Goal: Task Accomplishment & Management: Manage account settings

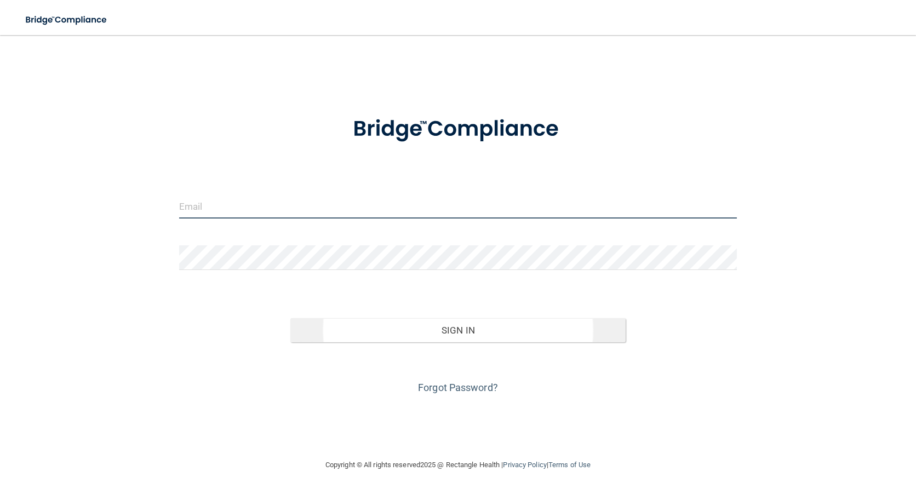
type input "[PERSON_NAME][EMAIL_ADDRESS][PERSON_NAME][DOMAIN_NAME]"
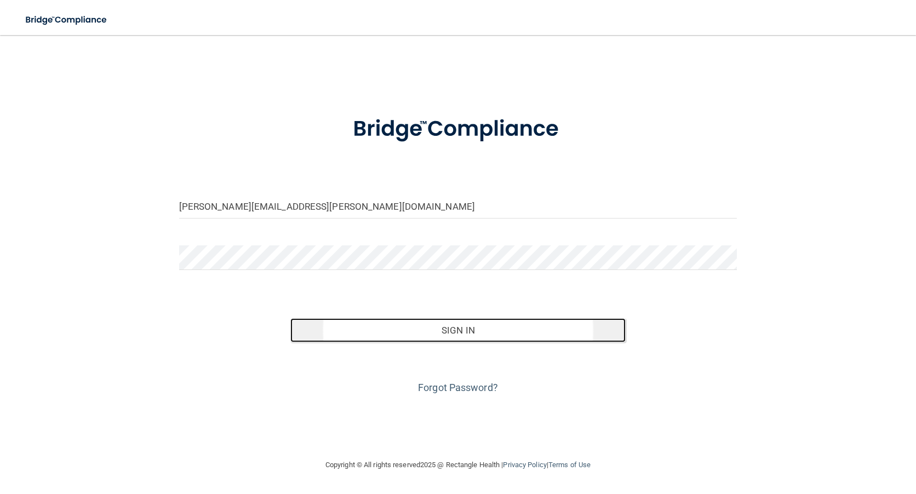
click at [476, 330] on button "Sign In" at bounding box center [457, 330] width 335 height 24
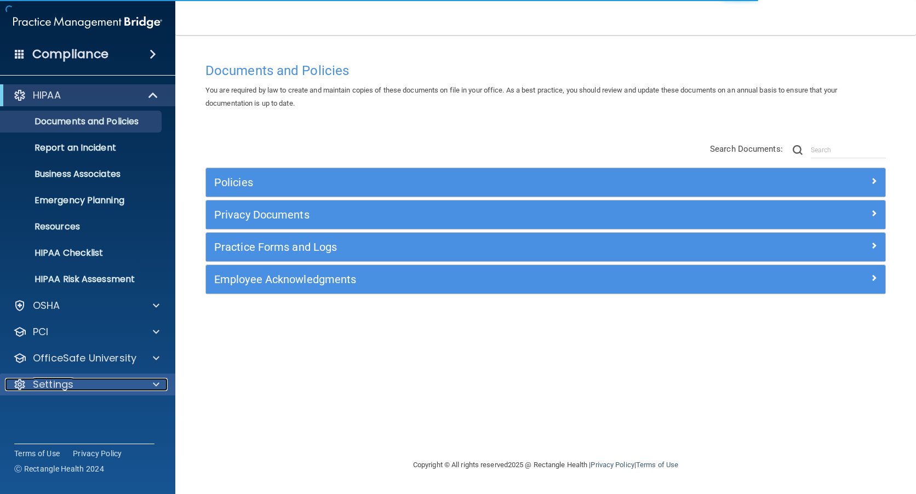
click at [67, 381] on p "Settings" at bounding box center [53, 384] width 41 height 13
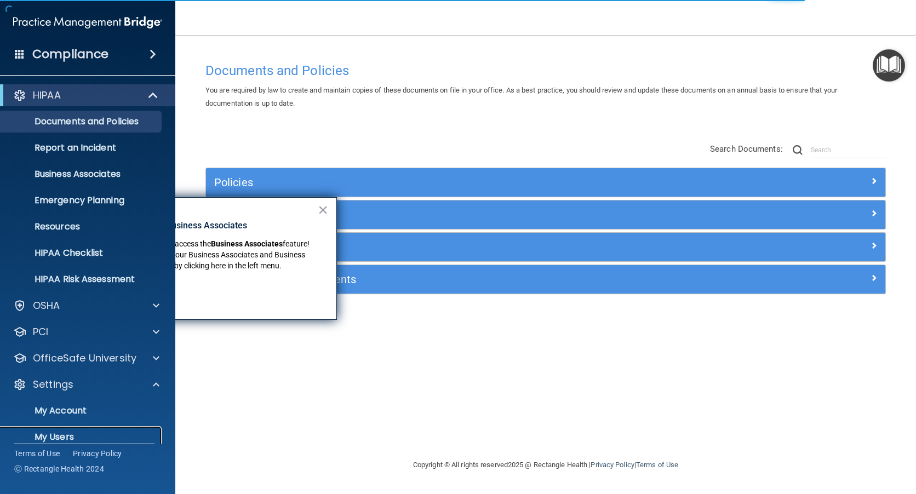
click at [56, 434] on p "My Users" at bounding box center [82, 437] width 150 height 11
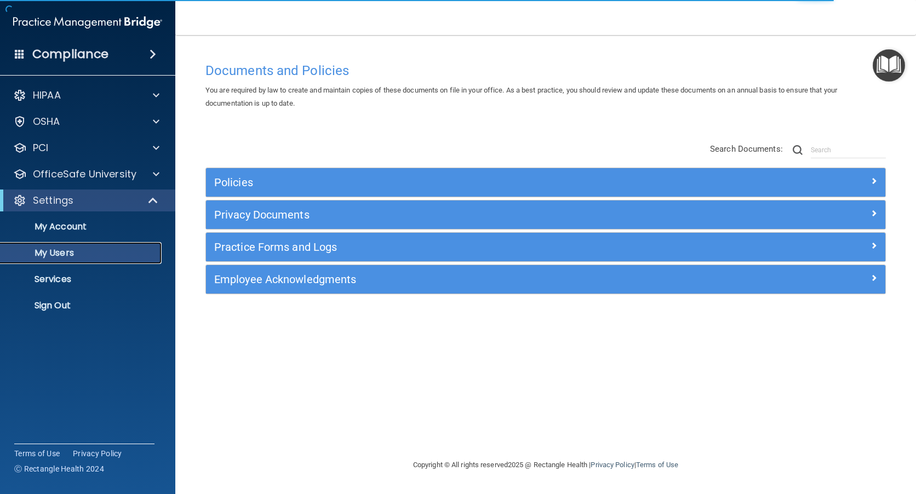
select select "20"
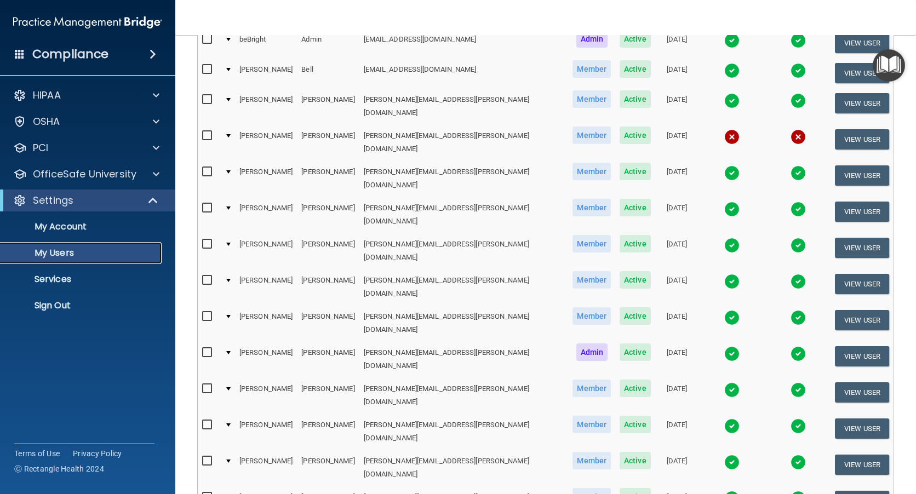
scroll to position [164, 0]
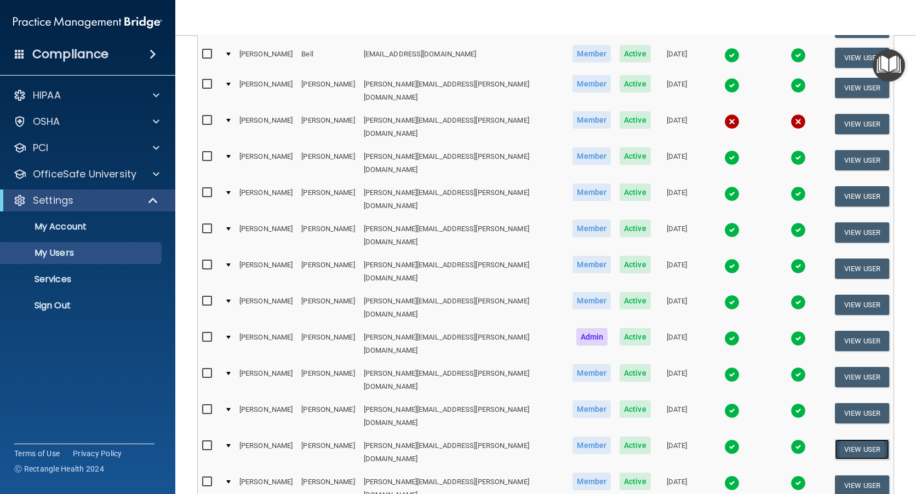
click at [855, 439] on button "View User" at bounding box center [862, 449] width 54 height 20
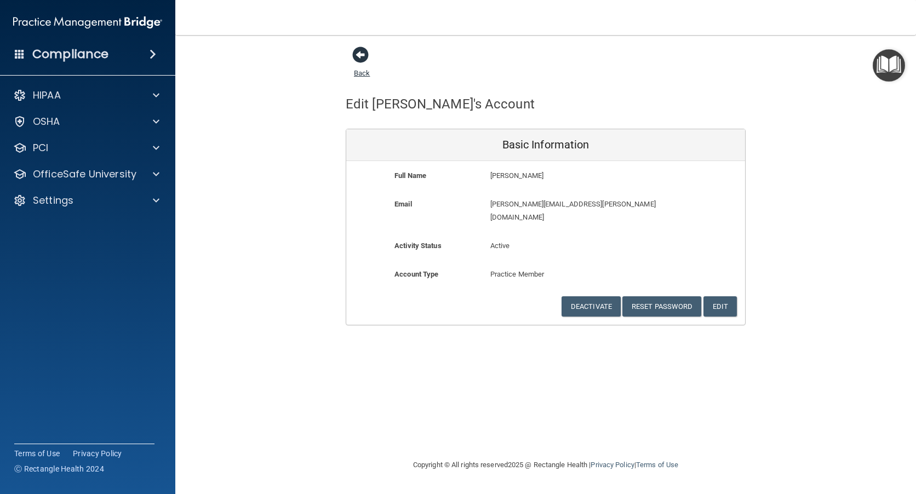
click at [362, 52] on span at bounding box center [360, 55] width 16 height 16
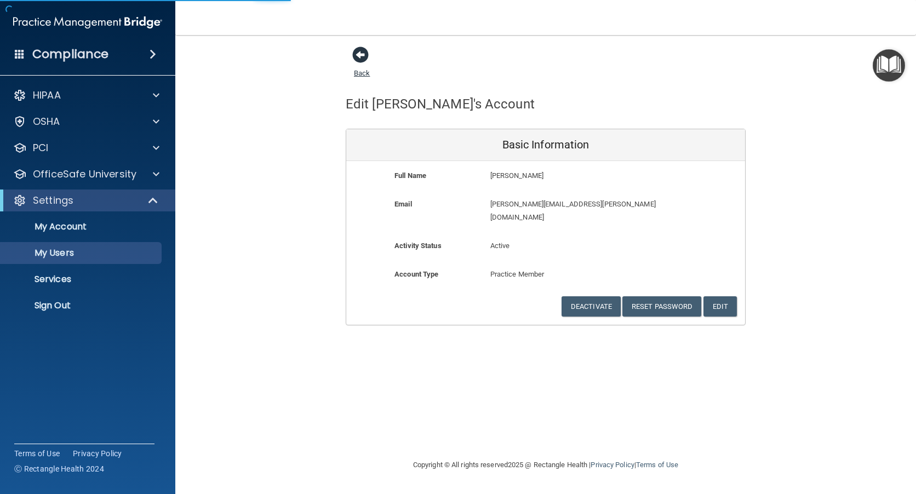
select select "20"
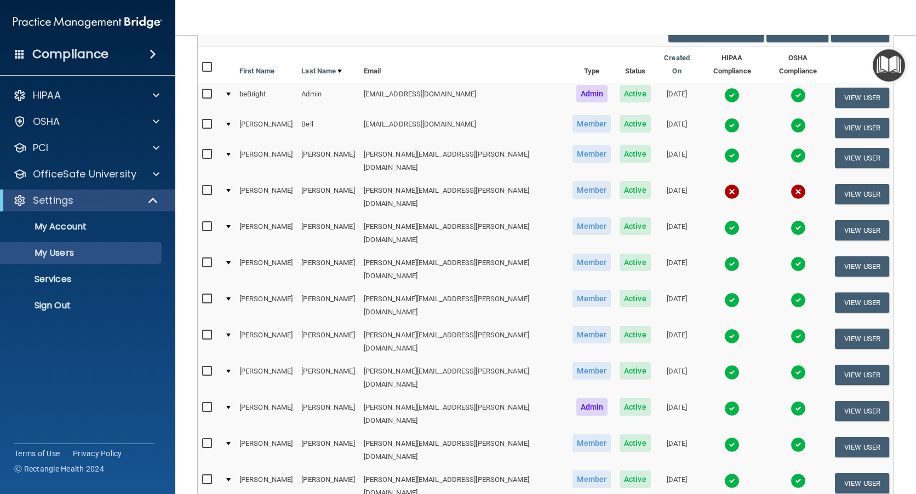
scroll to position [110, 0]
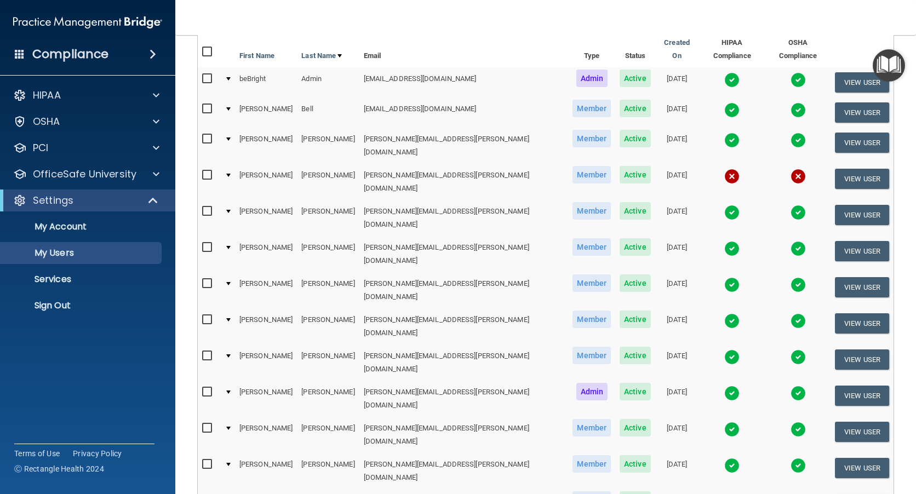
click at [724, 494] on img at bounding box center [731, 501] width 15 height 15
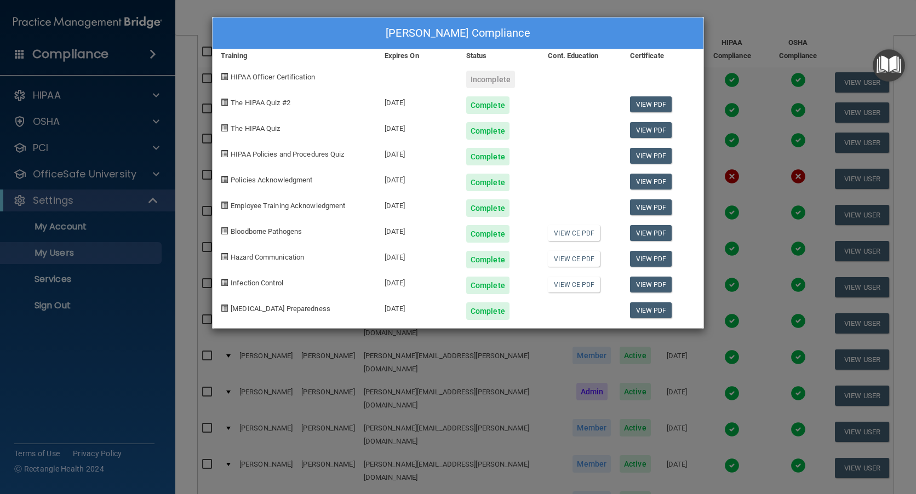
click at [723, 22] on div "[PERSON_NAME] Compliance Training Expires On Status Cont. Education Certificate…" at bounding box center [458, 247] width 916 height 494
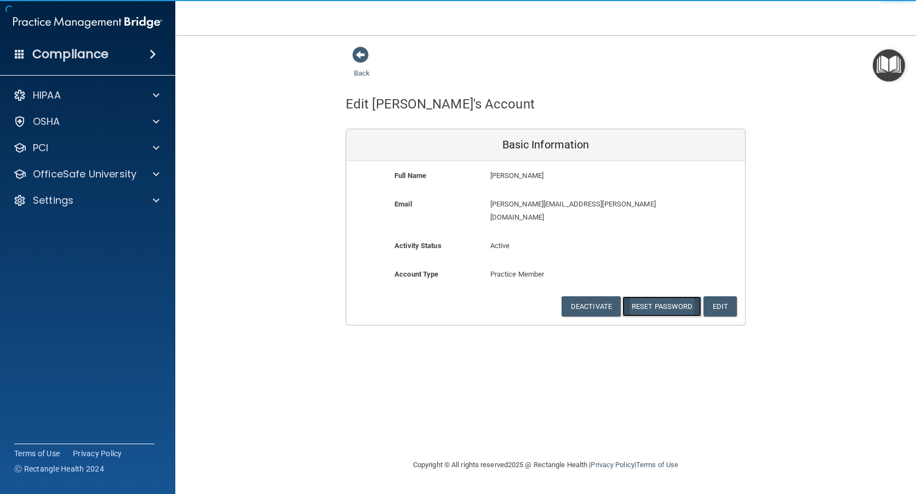
click at [673, 296] on button "Reset Password" at bounding box center [661, 306] width 79 height 20
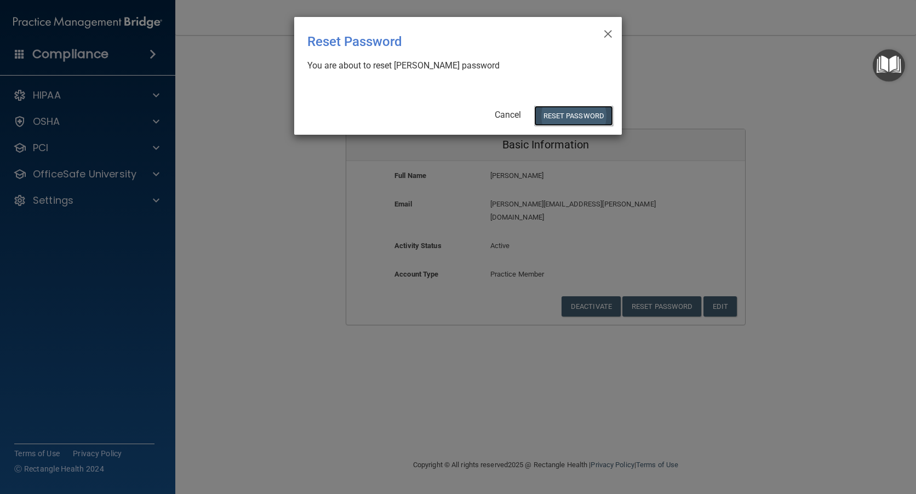
click at [560, 113] on button "Reset Password" at bounding box center [573, 116] width 79 height 20
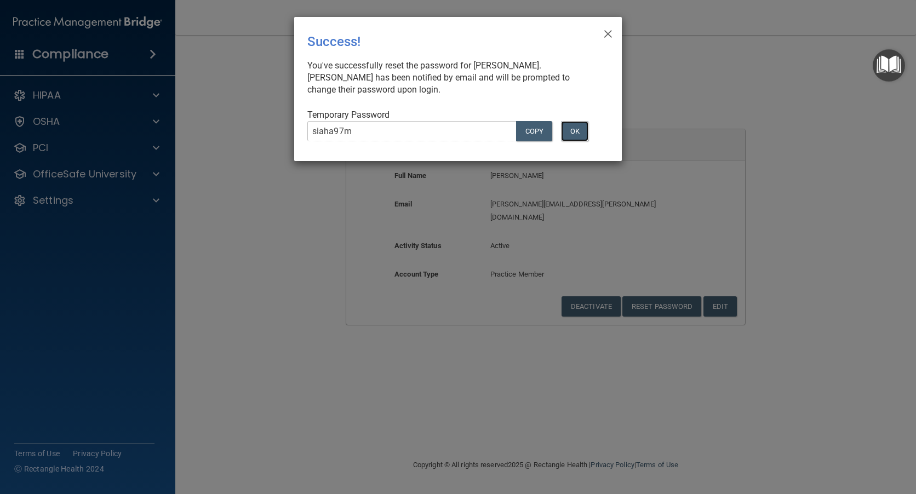
click at [579, 128] on button "OK" at bounding box center [574, 131] width 27 height 20
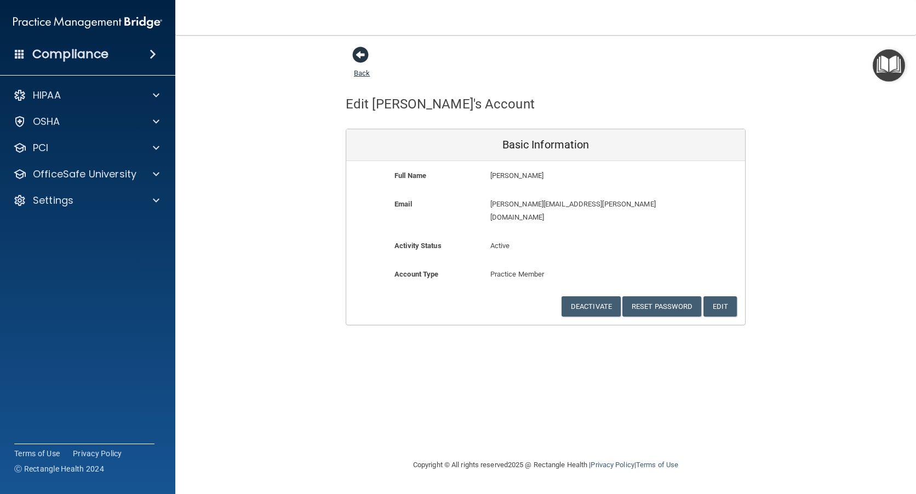
click at [358, 61] on span at bounding box center [360, 55] width 16 height 16
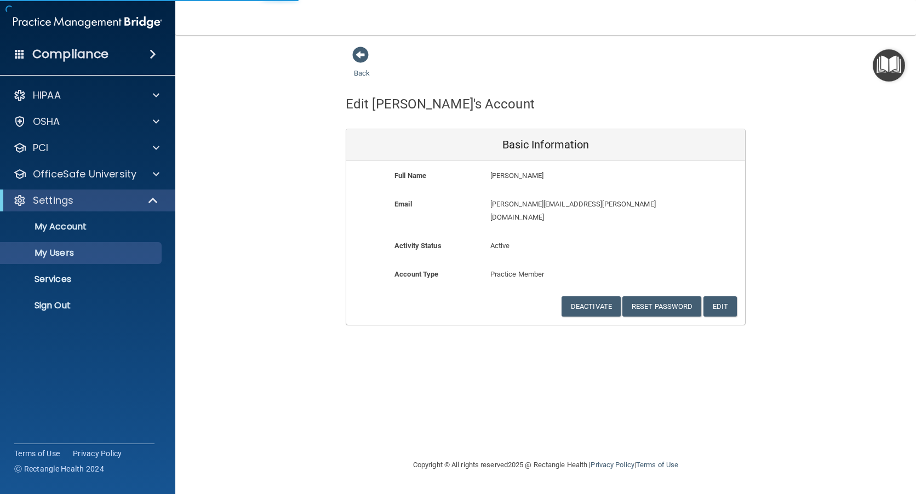
select select "20"
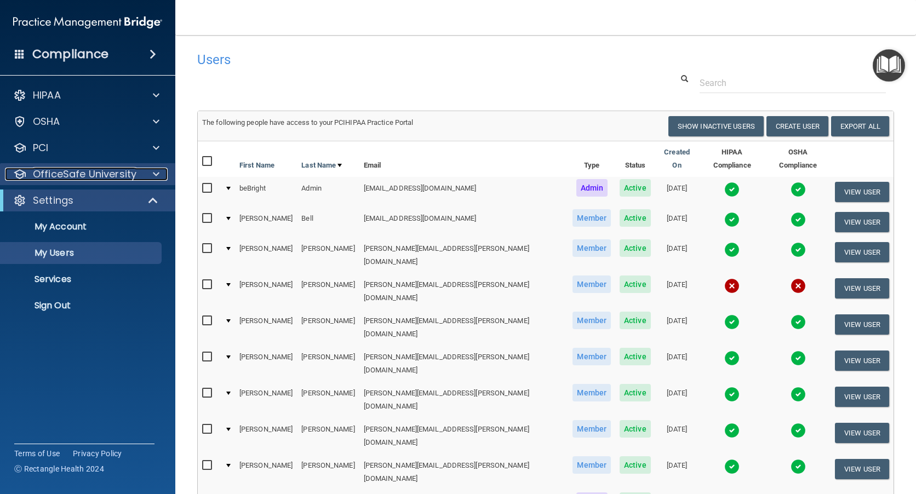
click at [64, 170] on p "OfficeSafe University" at bounding box center [85, 174] width 104 height 13
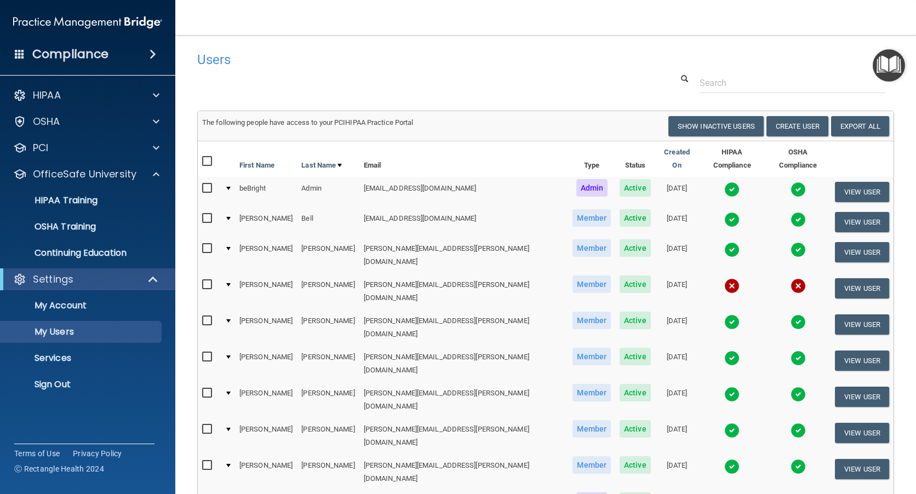
click at [305, 83] on div at bounding box center [545, 83] width 713 height 20
click at [48, 386] on p "Sign Out" at bounding box center [82, 384] width 150 height 11
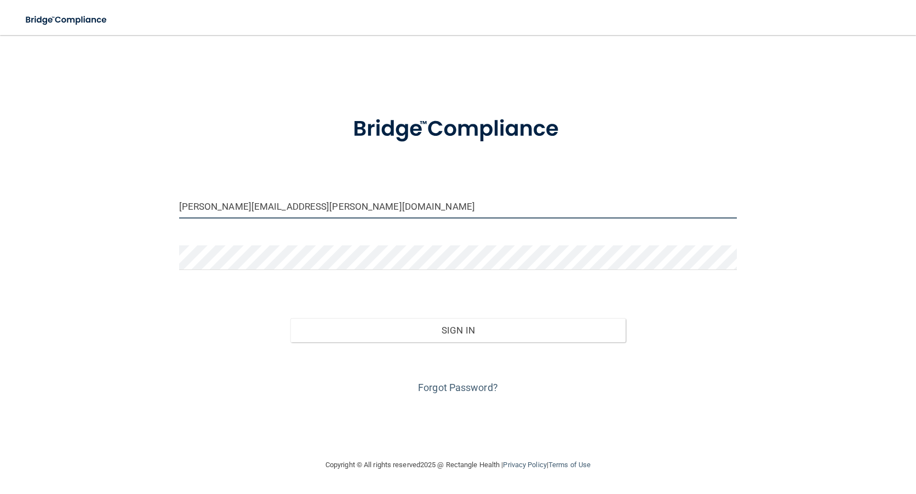
click at [238, 205] on input "[PERSON_NAME][EMAIL_ADDRESS][PERSON_NAME][DOMAIN_NAME]" at bounding box center [458, 206] width 558 height 25
type input "[PERSON_NAME][EMAIL_ADDRESS][PERSON_NAME][DOMAIN_NAME]"
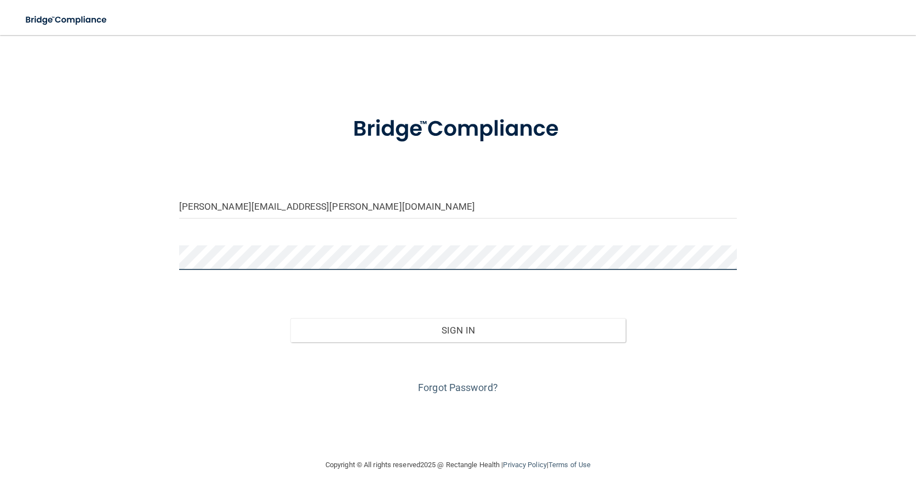
click at [150, 257] on div "[PERSON_NAME][EMAIL_ADDRESS][PERSON_NAME][DOMAIN_NAME] Invalid email/password. …" at bounding box center [458, 247] width 872 height 402
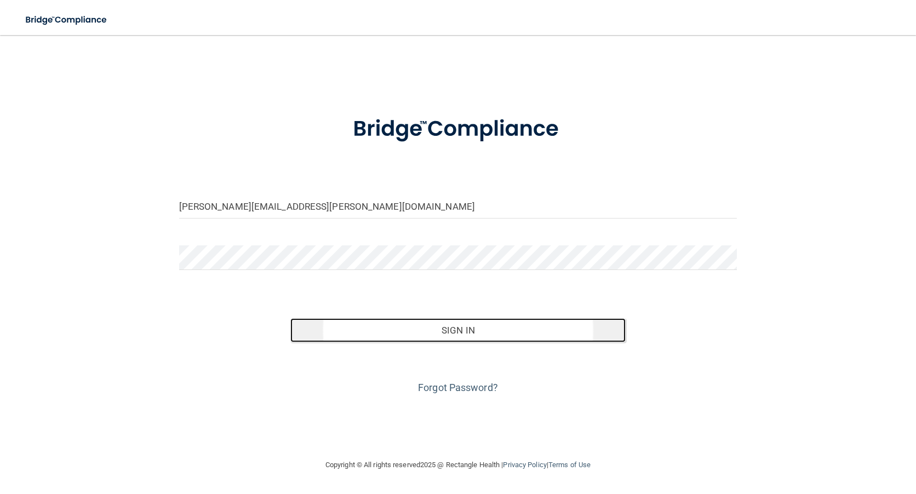
click at [491, 330] on button "Sign In" at bounding box center [457, 330] width 335 height 24
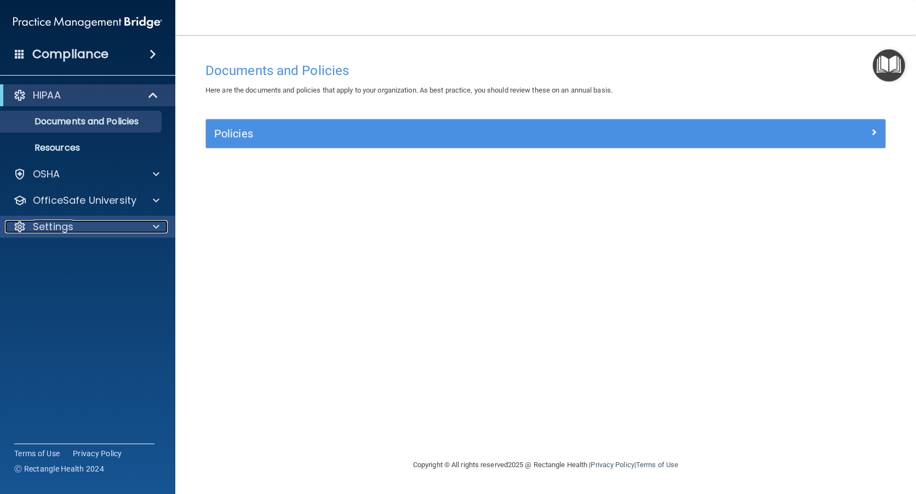
click at [53, 223] on p "Settings" at bounding box center [53, 226] width 41 height 13
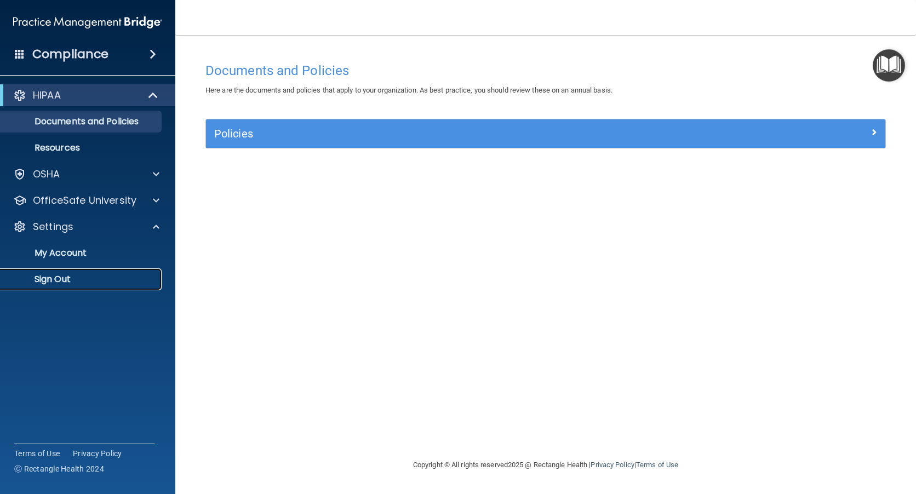
click at [54, 276] on p "Sign Out" at bounding box center [82, 279] width 150 height 11
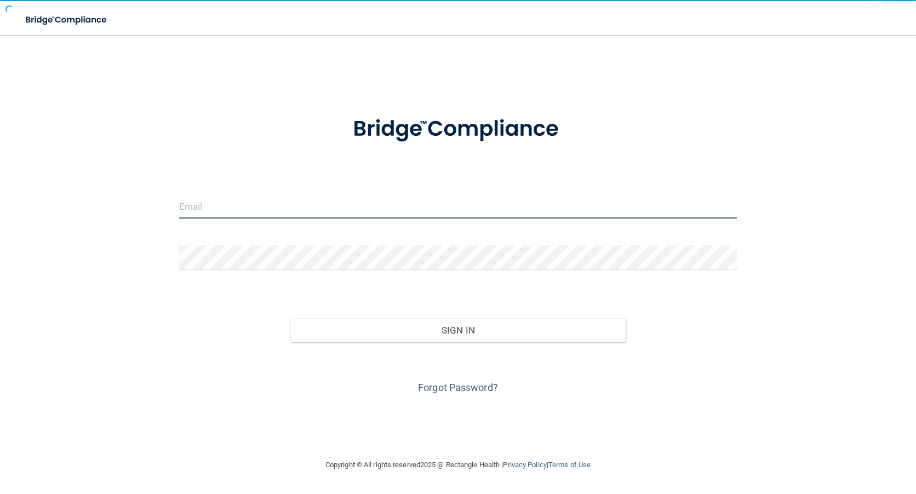
type input "[PERSON_NAME][EMAIL_ADDRESS][PERSON_NAME][DOMAIN_NAME]"
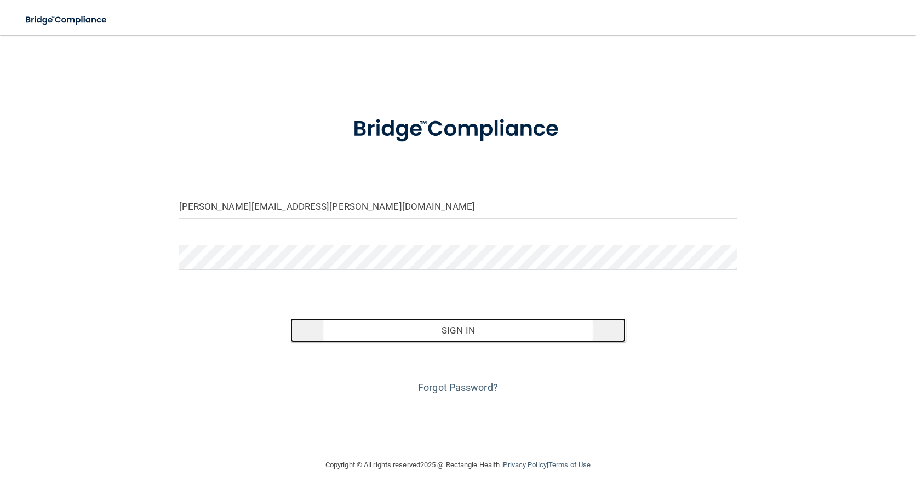
click at [437, 333] on button "Sign In" at bounding box center [457, 330] width 335 height 24
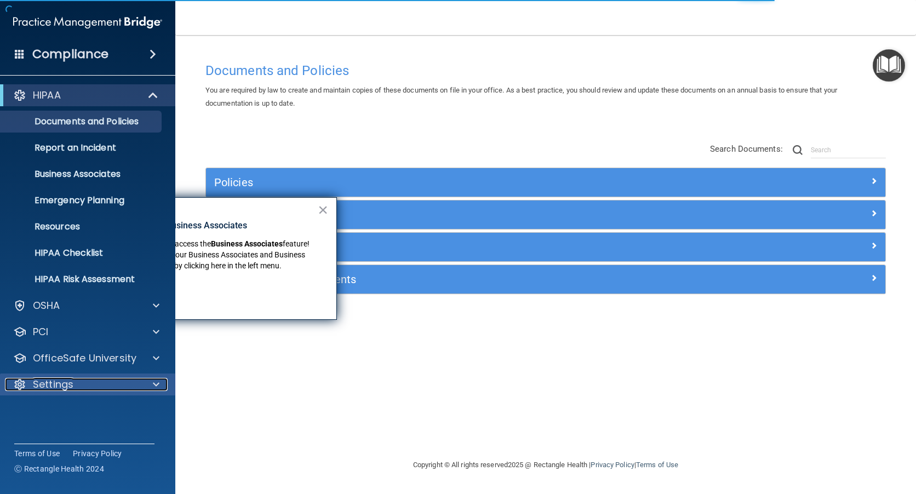
click at [79, 382] on div "Settings" at bounding box center [73, 384] width 136 height 13
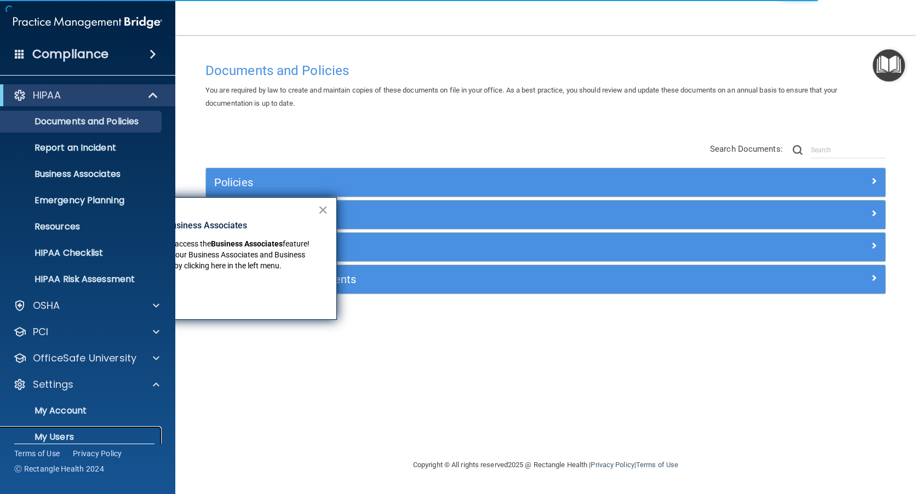
click at [71, 432] on p "My Users" at bounding box center [82, 437] width 150 height 11
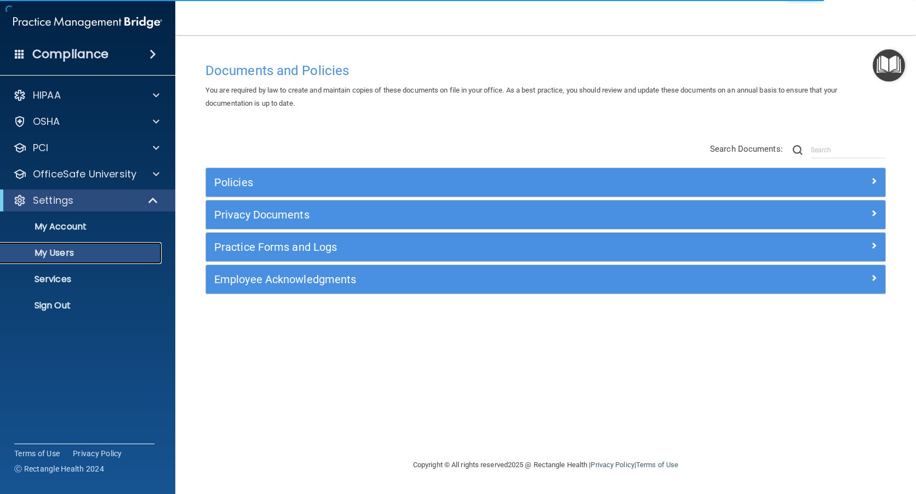
select select "20"
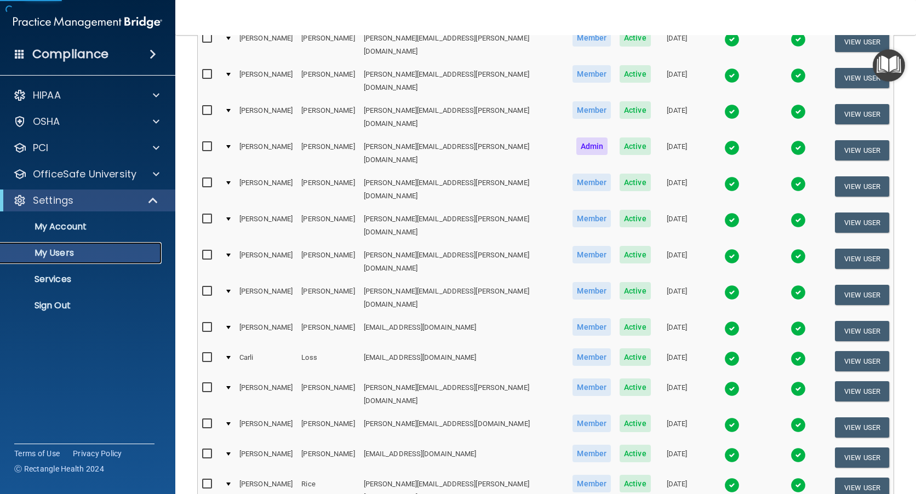
scroll to position [413, 0]
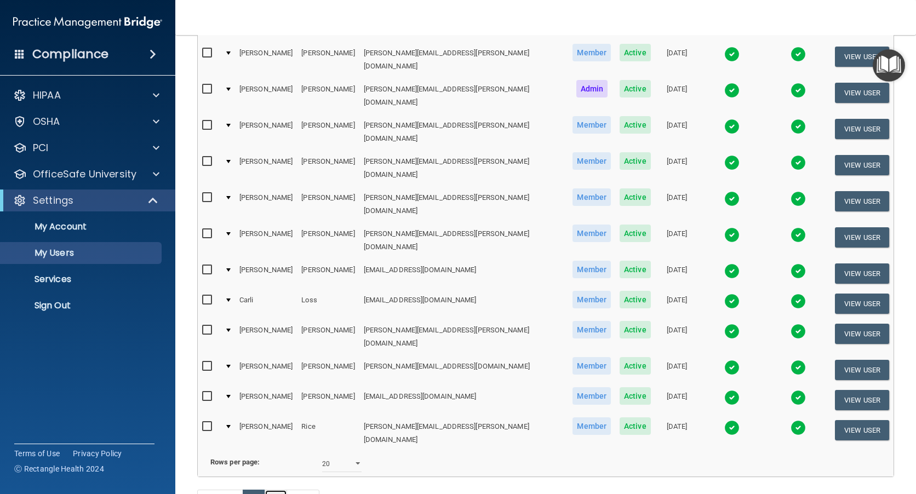
click at [280, 490] on link "2" at bounding box center [276, 500] width 22 height 21
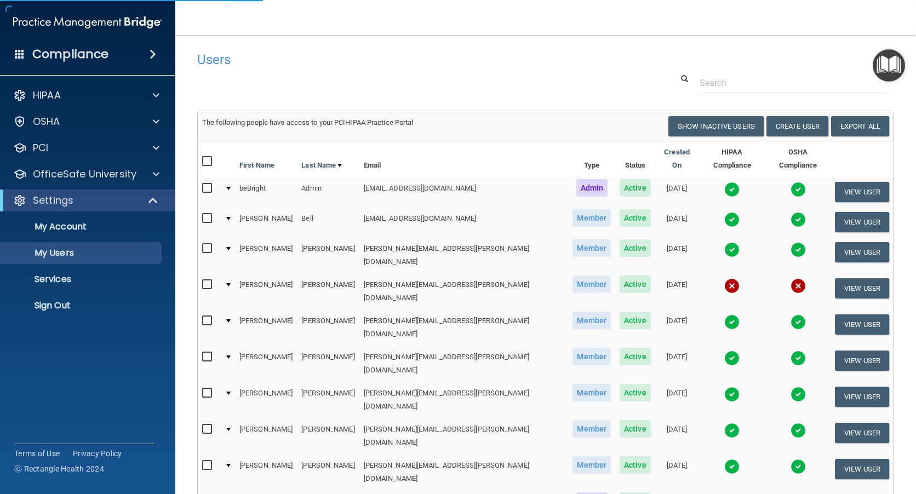
select select "20"
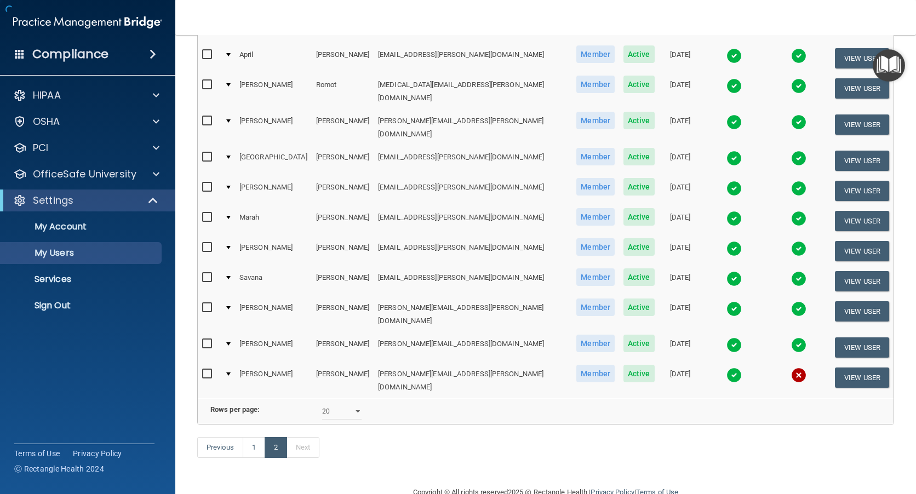
scroll to position [171, 0]
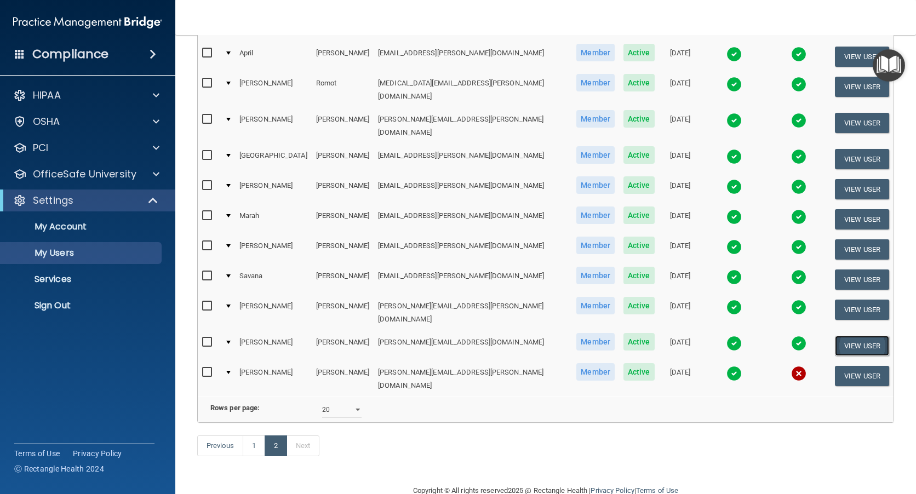
click at [858, 336] on button "View User" at bounding box center [862, 346] width 54 height 20
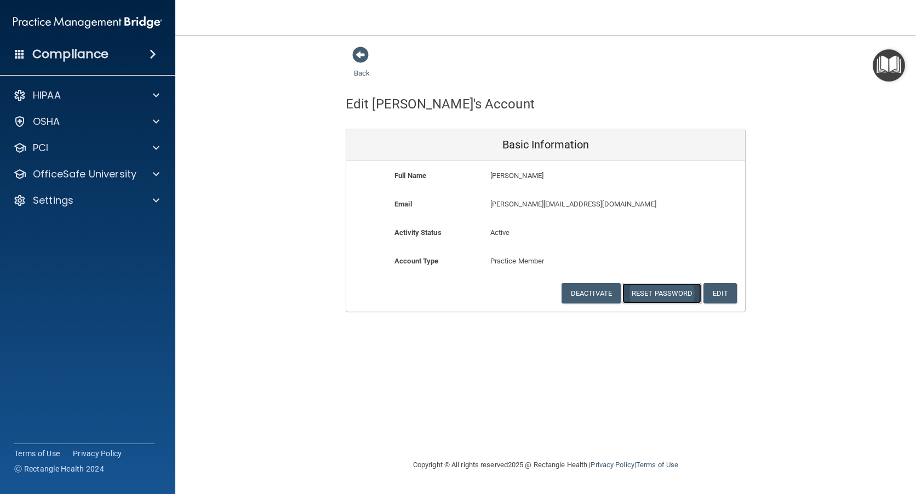
click at [662, 291] on button "Reset Password" at bounding box center [661, 293] width 79 height 20
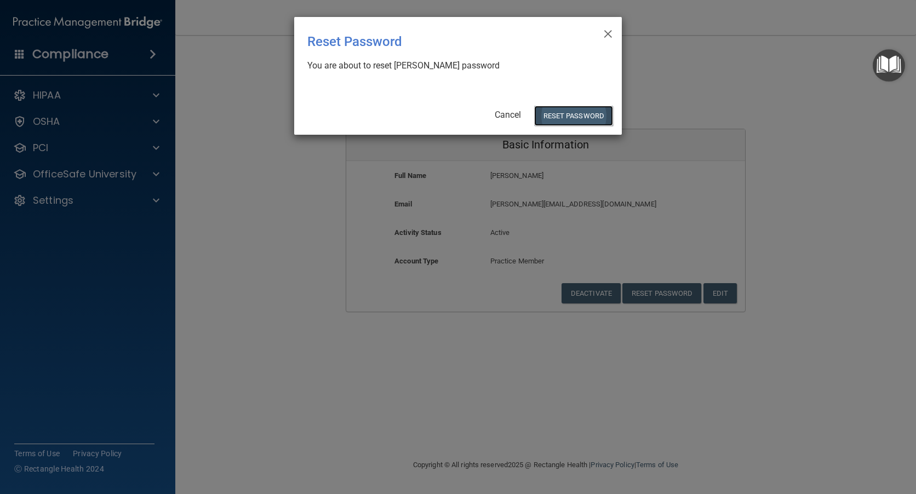
click at [593, 116] on button "Reset Password" at bounding box center [573, 116] width 79 height 20
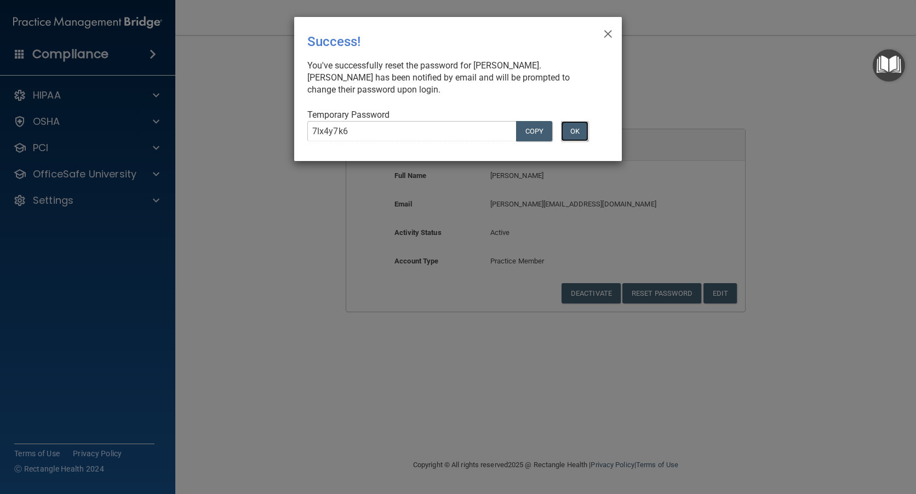
click at [576, 128] on button "OK" at bounding box center [574, 131] width 27 height 20
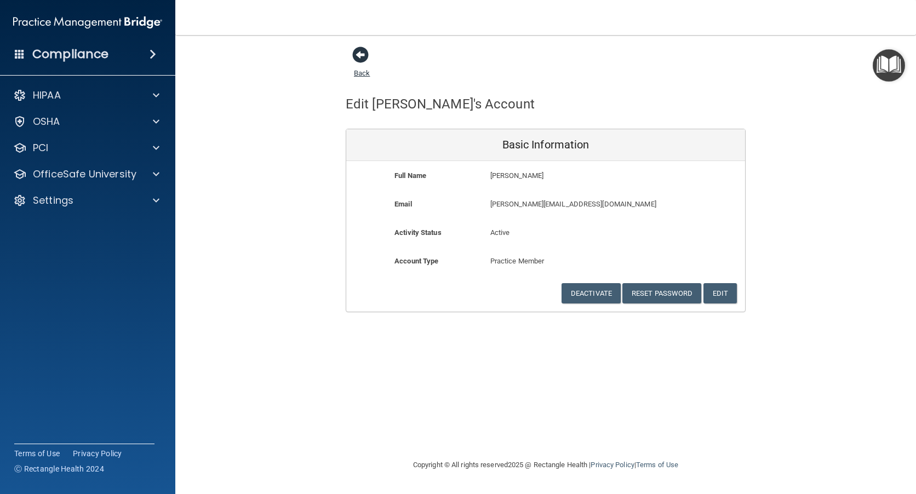
click at [362, 51] on span at bounding box center [360, 55] width 16 height 16
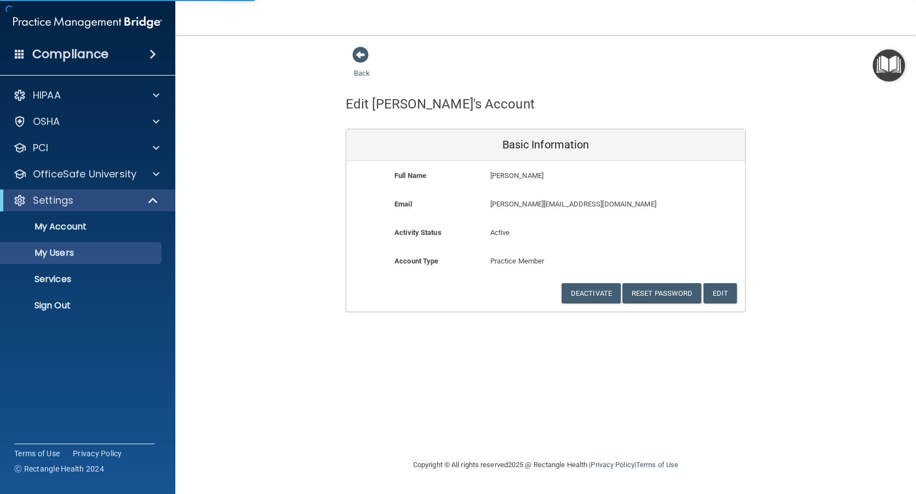
select select "20"
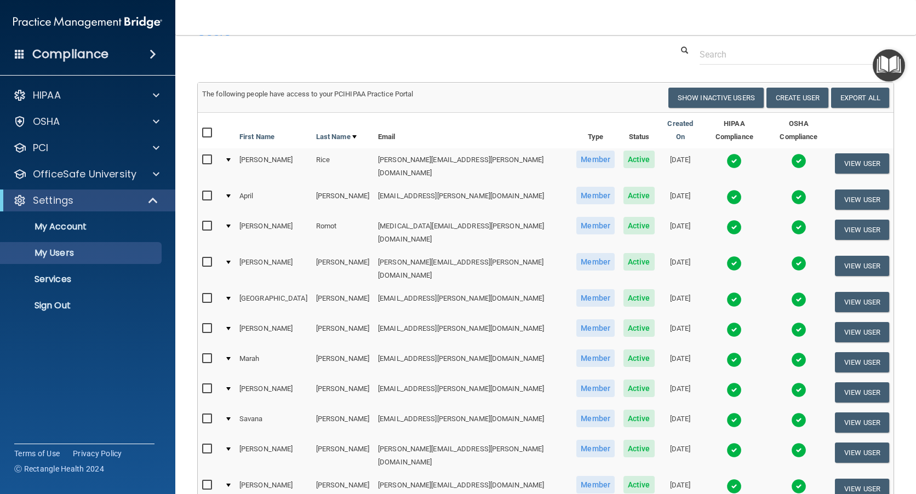
scroll to position [55, 0]
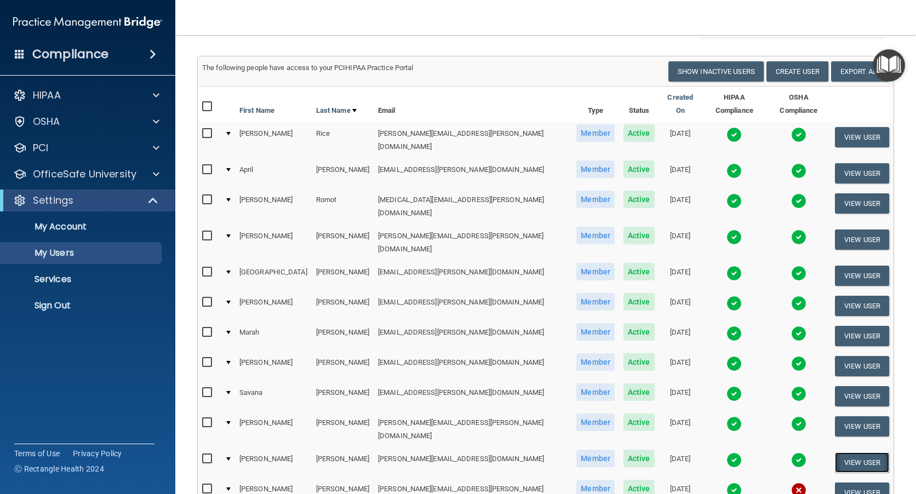
click at [854, 453] on button "View User" at bounding box center [862, 463] width 54 height 20
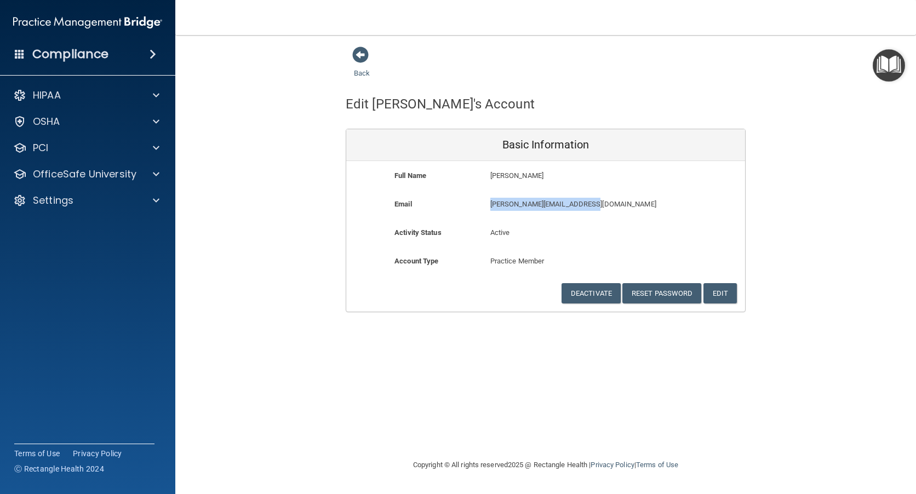
drag, startPoint x: 586, startPoint y: 201, endPoint x: 486, endPoint y: 201, distance: 99.7
click at [486, 201] on div "[PERSON_NAME][EMAIL_ADDRESS][DOMAIN_NAME] [DOMAIN_NAME][EMAIL_ADDRESS][DOMAIN_N…" at bounding box center [577, 208] width 191 height 20
drag, startPoint x: 486, startPoint y: 201, endPoint x: 502, endPoint y: 203, distance: 15.5
copy p "[PERSON_NAME][EMAIL_ADDRESS][DOMAIN_NAME]"
click at [44, 206] on p "Settings" at bounding box center [53, 200] width 41 height 13
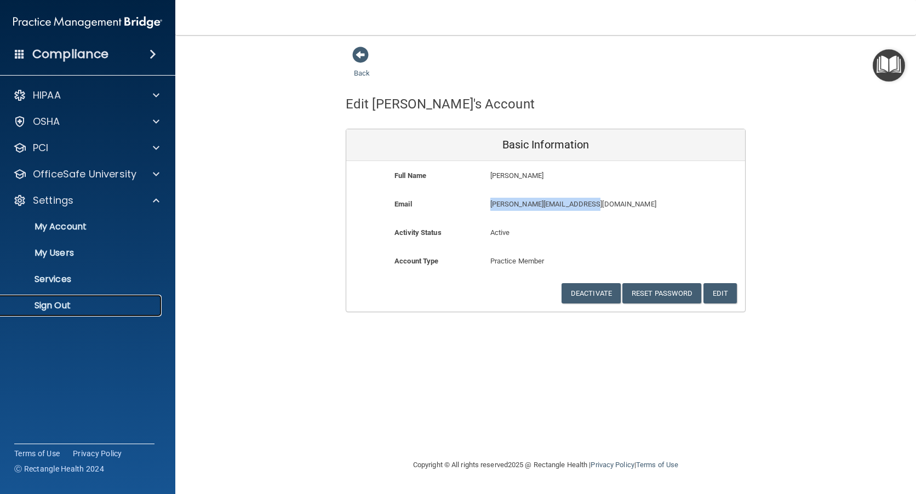
click at [44, 310] on p "Sign Out" at bounding box center [82, 305] width 150 height 11
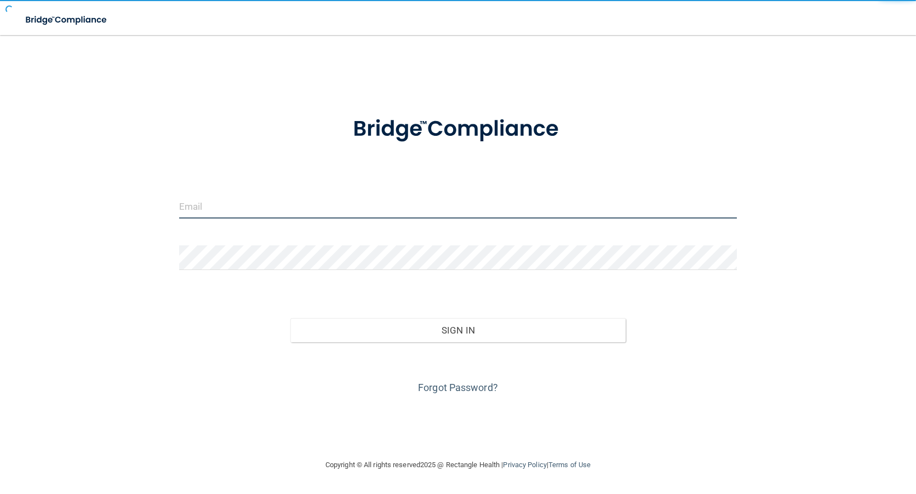
type input "[PERSON_NAME][EMAIL_ADDRESS][PERSON_NAME][DOMAIN_NAME]"
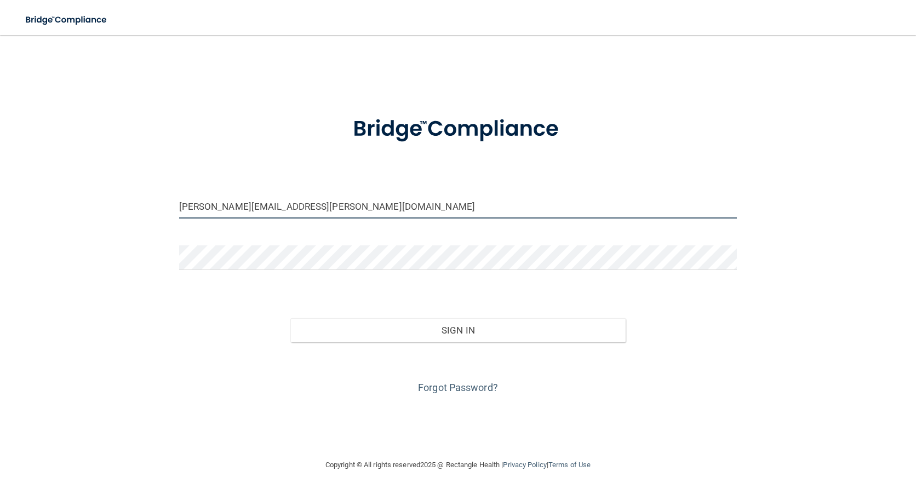
drag, startPoint x: 317, startPoint y: 206, endPoint x: 104, endPoint y: 209, distance: 213.7
click at [108, 210] on div "[PERSON_NAME][EMAIL_ADDRESS][PERSON_NAME][DOMAIN_NAME] Invalid email/password. …" at bounding box center [458, 247] width 872 height 402
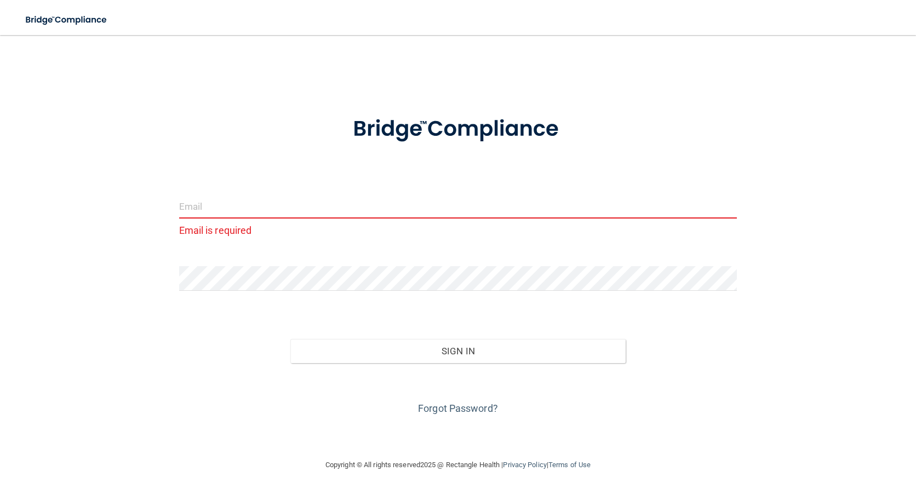
paste input "[PERSON_NAME][EMAIL_ADDRESS][DOMAIN_NAME]"
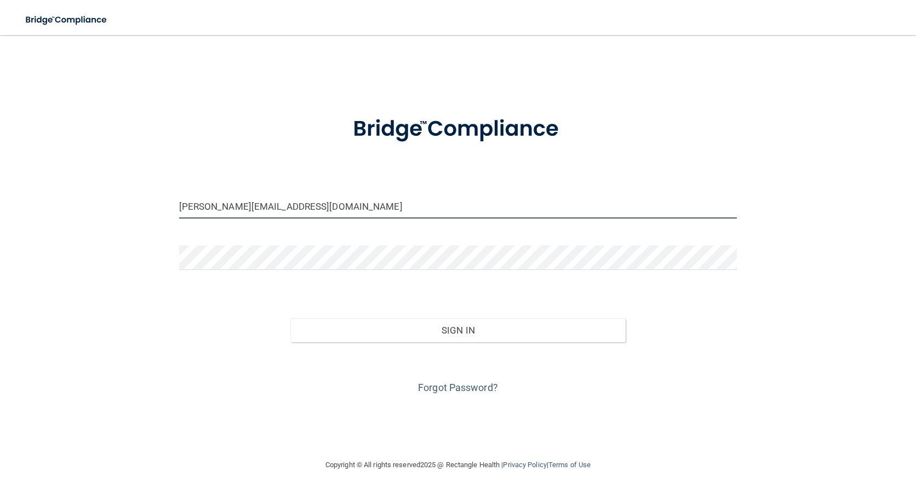
type input "[PERSON_NAME][EMAIL_ADDRESS][DOMAIN_NAME]"
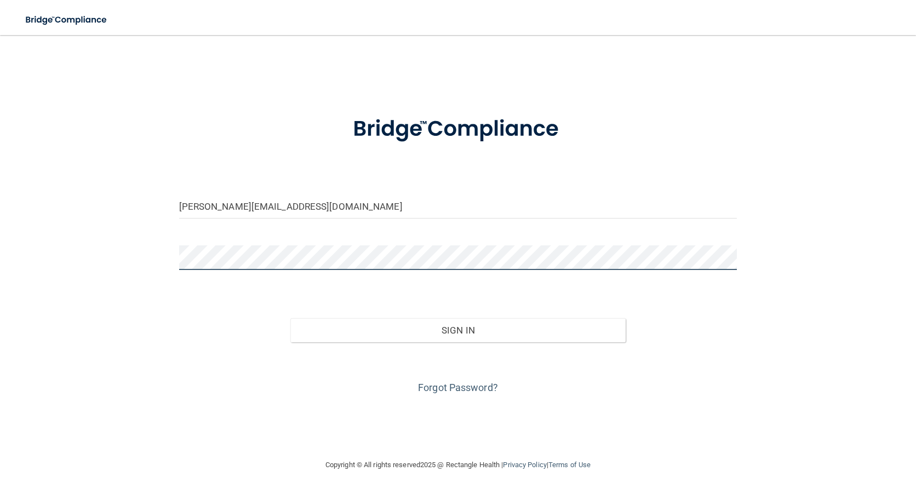
click at [103, 255] on div "[PERSON_NAME][EMAIL_ADDRESS][DOMAIN_NAME] Invalid email/password. You don't hav…" at bounding box center [458, 247] width 872 height 402
click at [290, 318] on button "Sign In" at bounding box center [457, 330] width 335 height 24
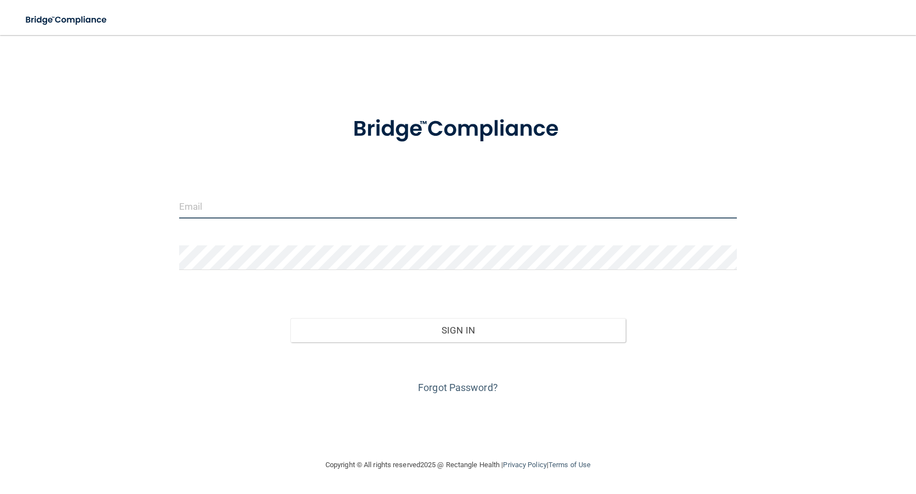
type input "[PERSON_NAME][EMAIL_ADDRESS][PERSON_NAME][DOMAIN_NAME]"
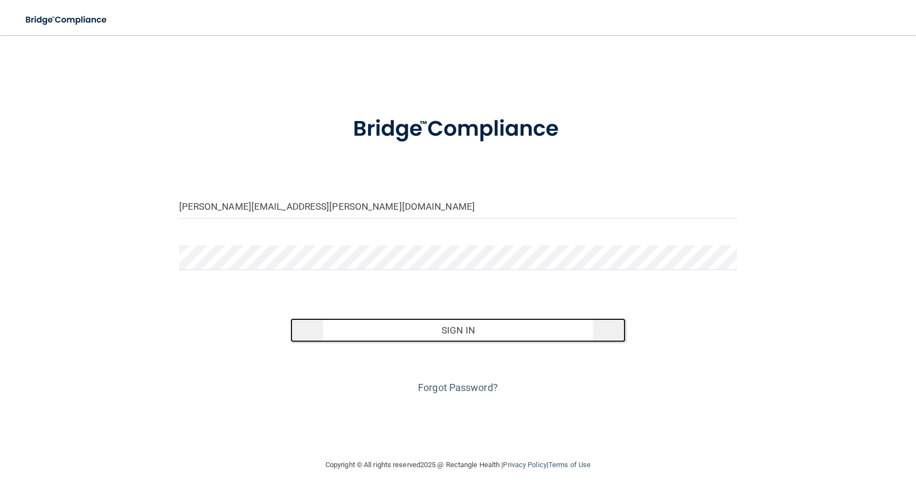
click at [454, 333] on button "Sign In" at bounding box center [457, 330] width 335 height 24
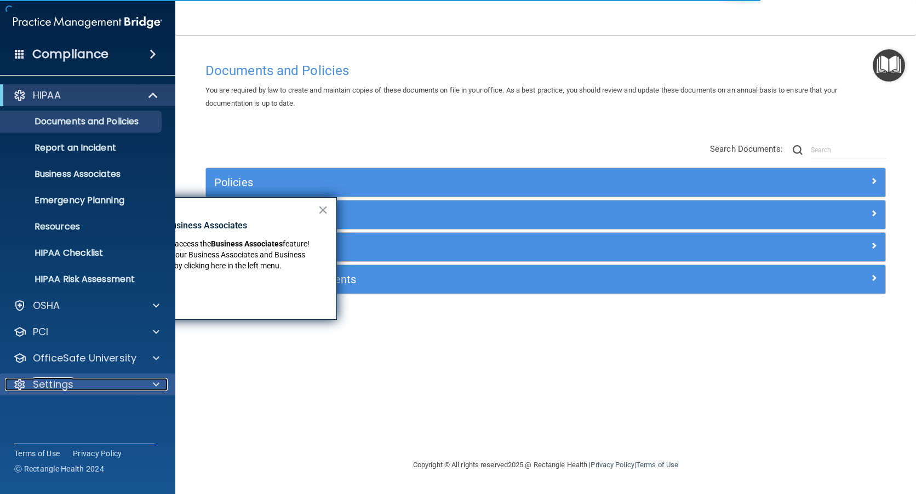
click at [70, 386] on p "Settings" at bounding box center [53, 384] width 41 height 13
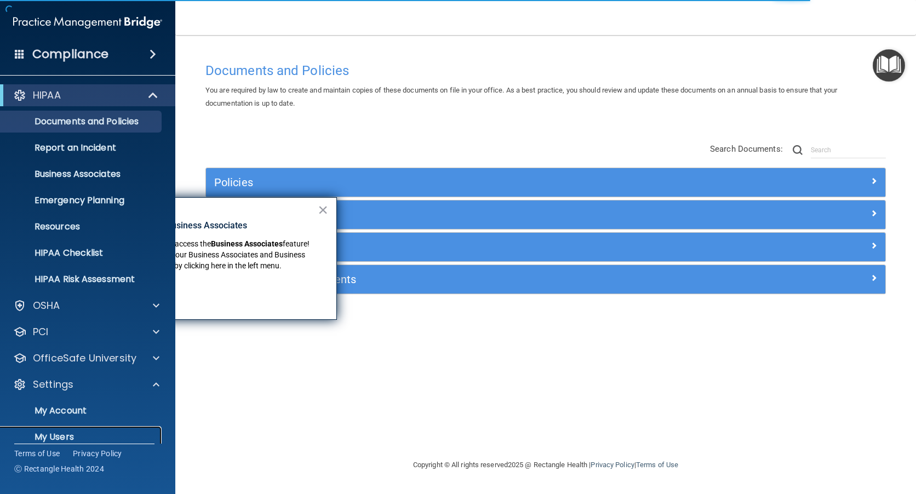
click at [67, 433] on p "My Users" at bounding box center [82, 437] width 150 height 11
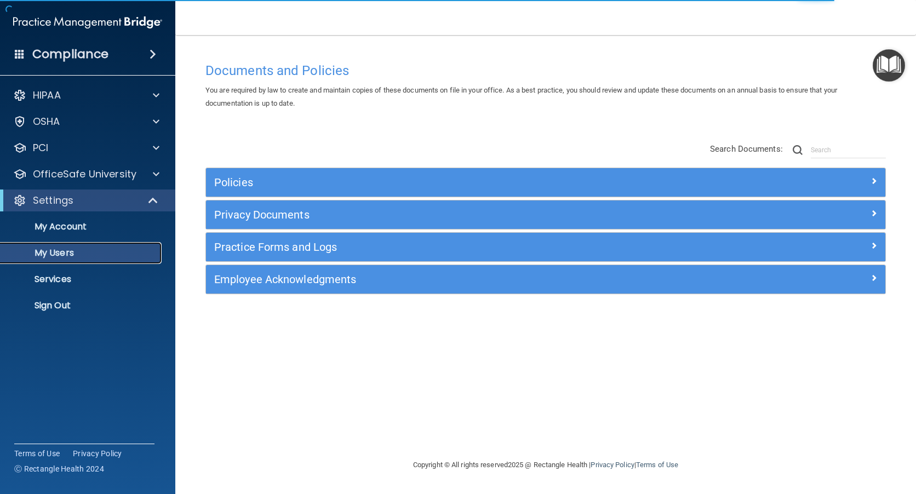
select select "20"
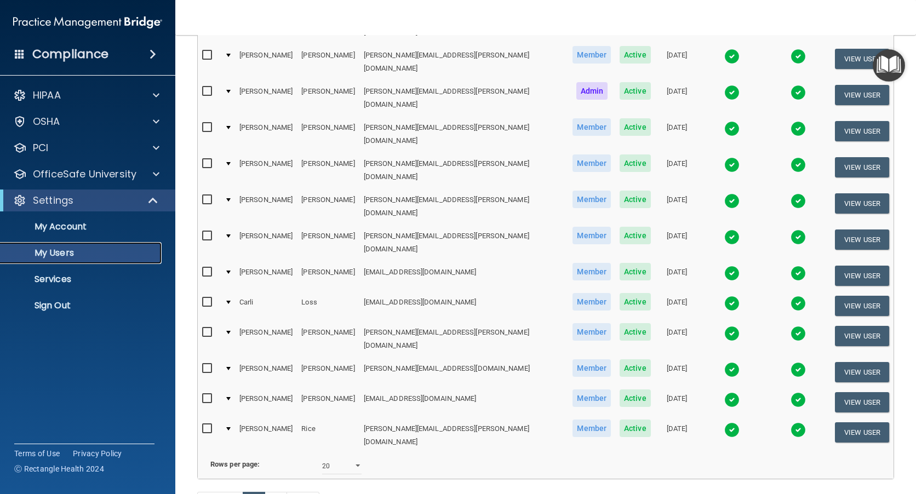
scroll to position [413, 0]
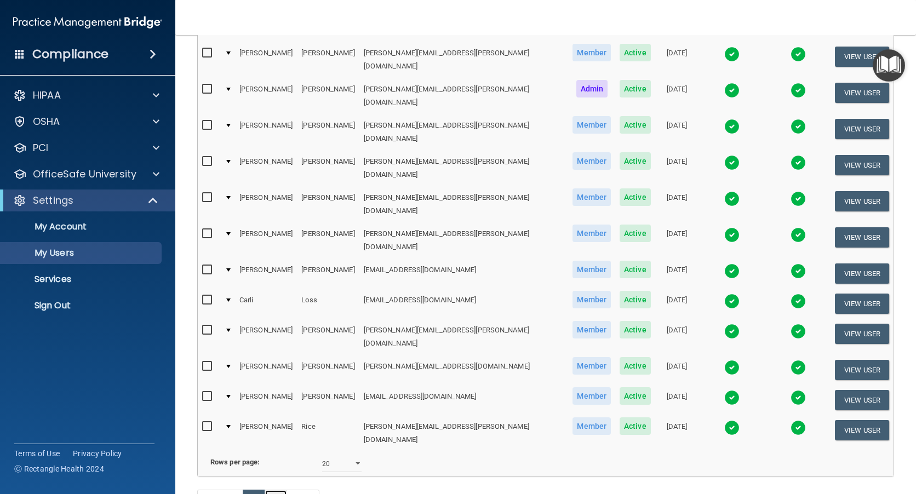
click at [273, 490] on link "2" at bounding box center [276, 500] width 22 height 21
select select "20"
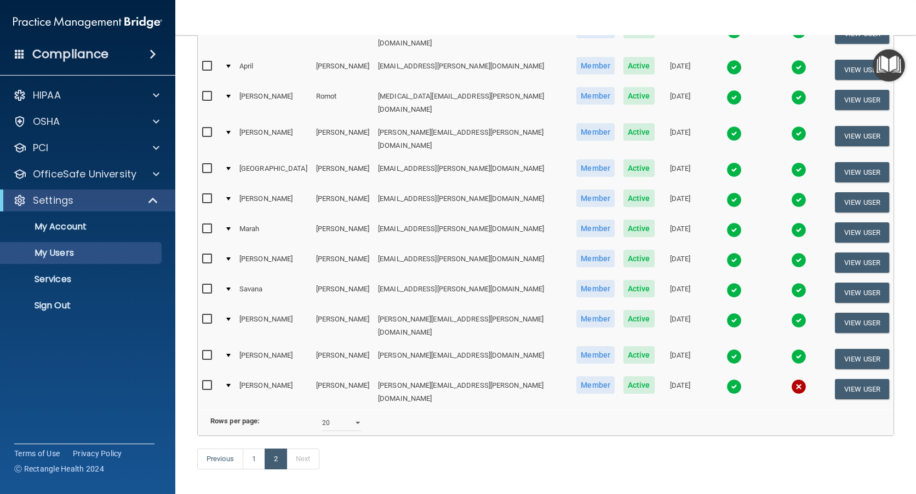
scroll to position [164, 0]
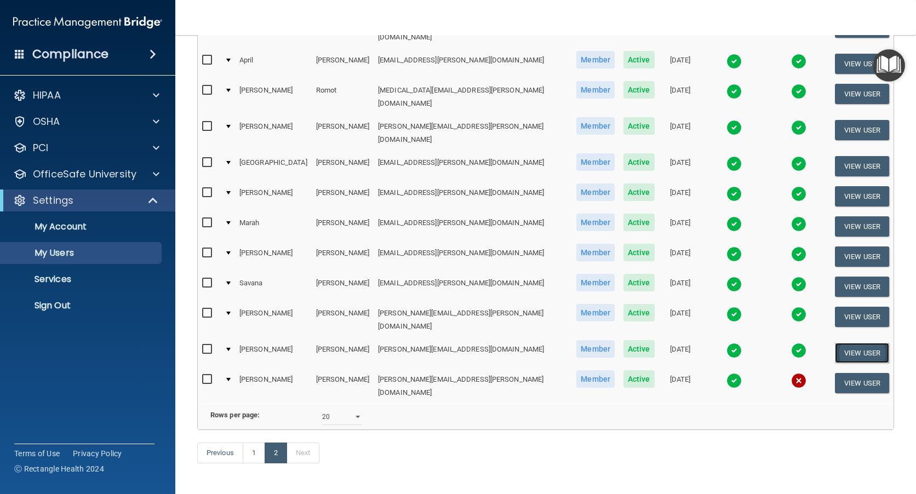
click at [840, 343] on button "View User" at bounding box center [862, 353] width 54 height 20
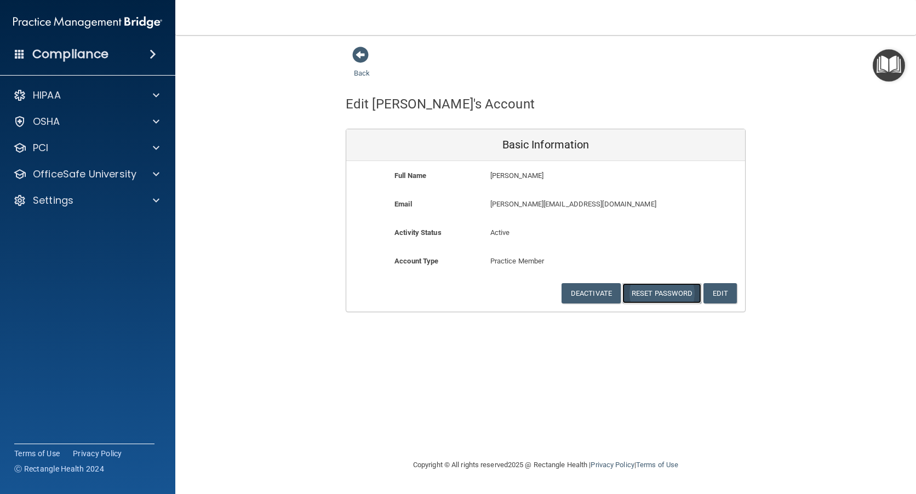
click at [661, 297] on button "Reset Password" at bounding box center [661, 293] width 79 height 20
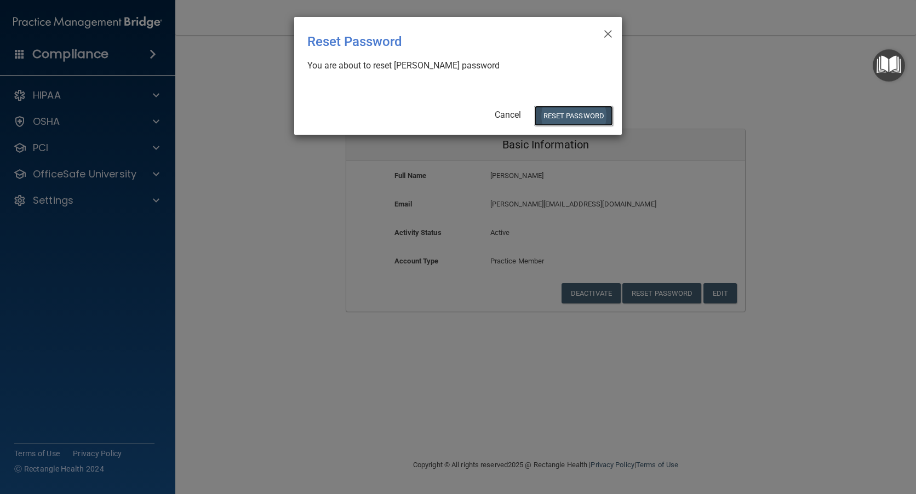
click at [573, 112] on button "Reset Password" at bounding box center [573, 116] width 79 height 20
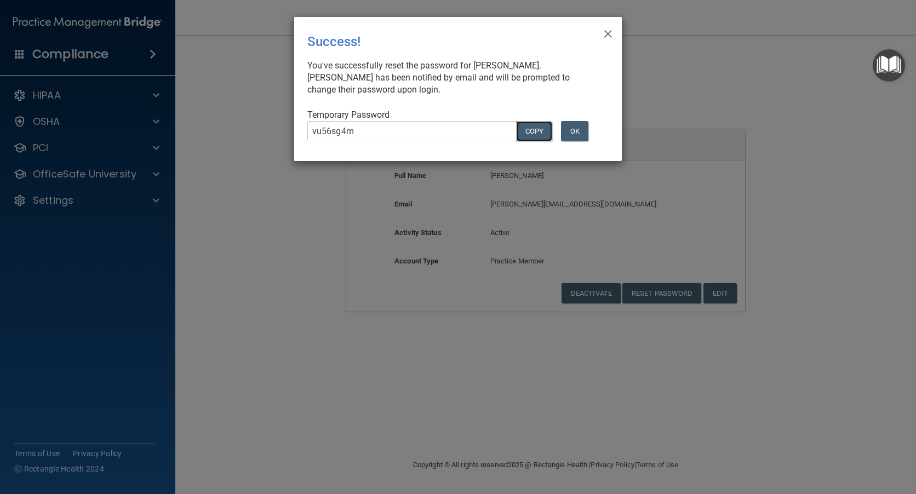
click at [542, 130] on button "COPY" at bounding box center [534, 131] width 36 height 20
click at [580, 130] on button "OK" at bounding box center [574, 131] width 27 height 20
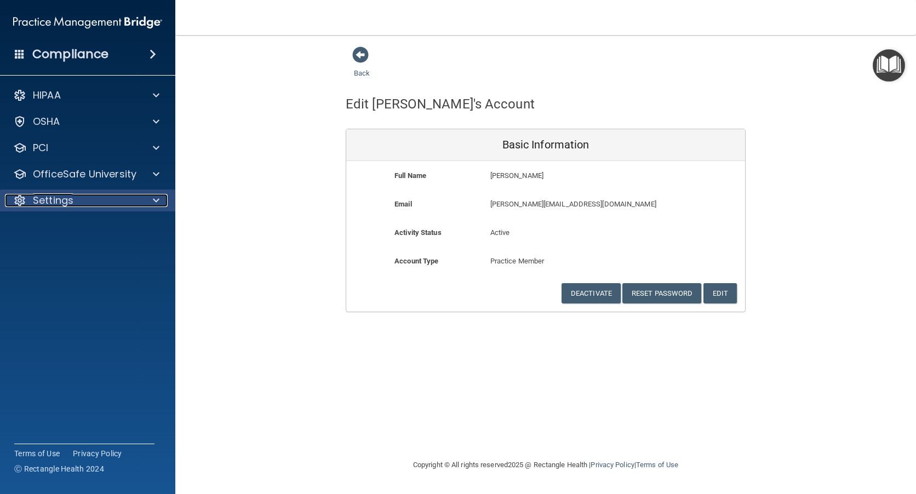
click at [48, 199] on p "Settings" at bounding box center [53, 200] width 41 height 13
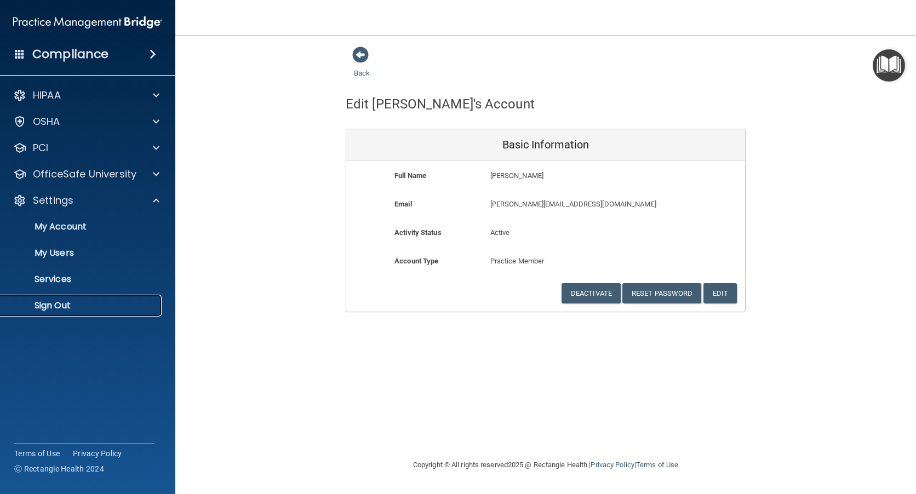
click at [48, 306] on p "Sign Out" at bounding box center [82, 305] width 150 height 11
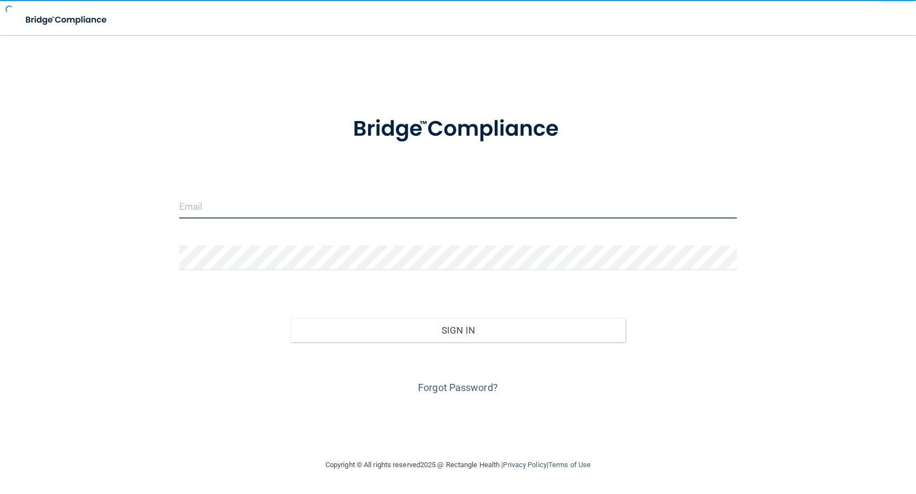
type input "[PERSON_NAME][EMAIL_ADDRESS][PERSON_NAME][DOMAIN_NAME]"
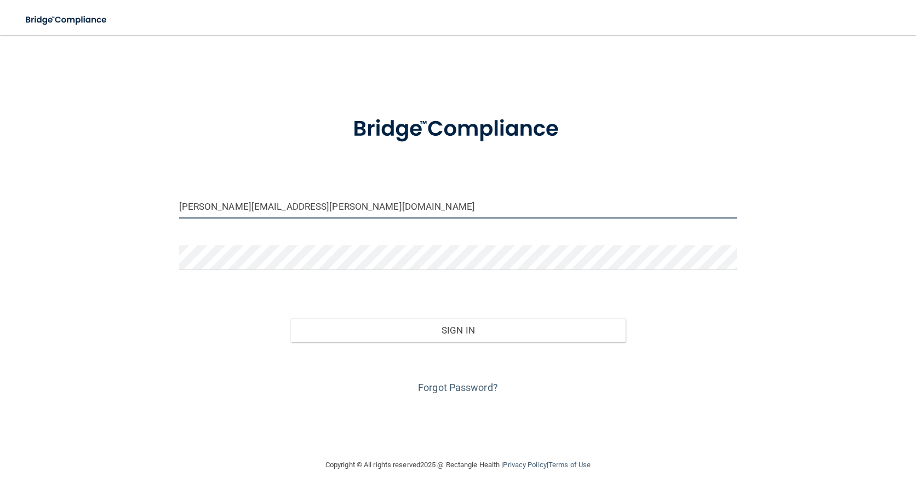
drag, startPoint x: 315, startPoint y: 207, endPoint x: 108, endPoint y: 211, distance: 207.1
click at [108, 211] on div "[PERSON_NAME][EMAIL_ADDRESS][PERSON_NAME][DOMAIN_NAME] Invalid email/password. …" at bounding box center [458, 247] width 872 height 402
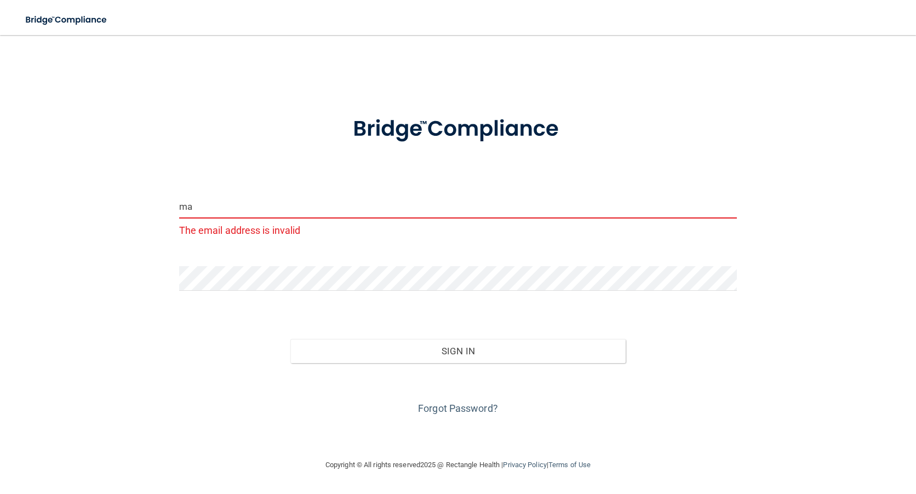
type input "m"
type input "[PERSON_NAME][EMAIL_ADDRESS][DOMAIN_NAME]"
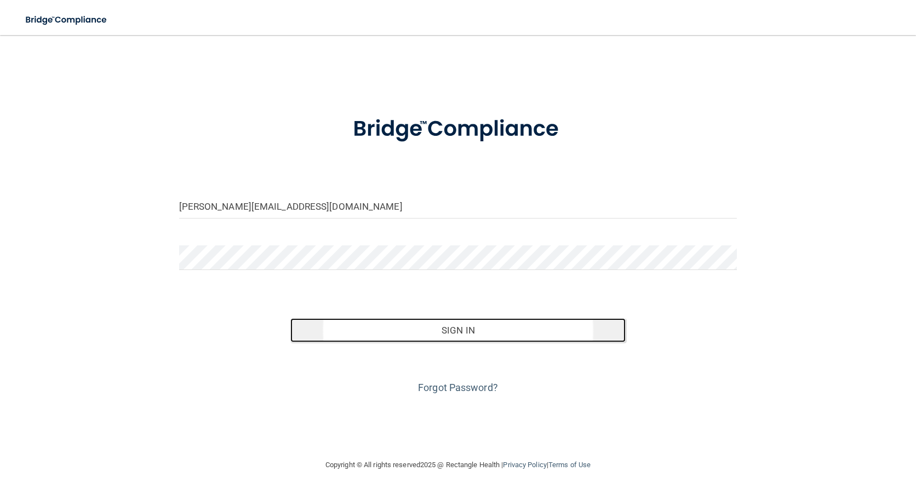
click at [443, 333] on button "Sign In" at bounding box center [457, 330] width 335 height 24
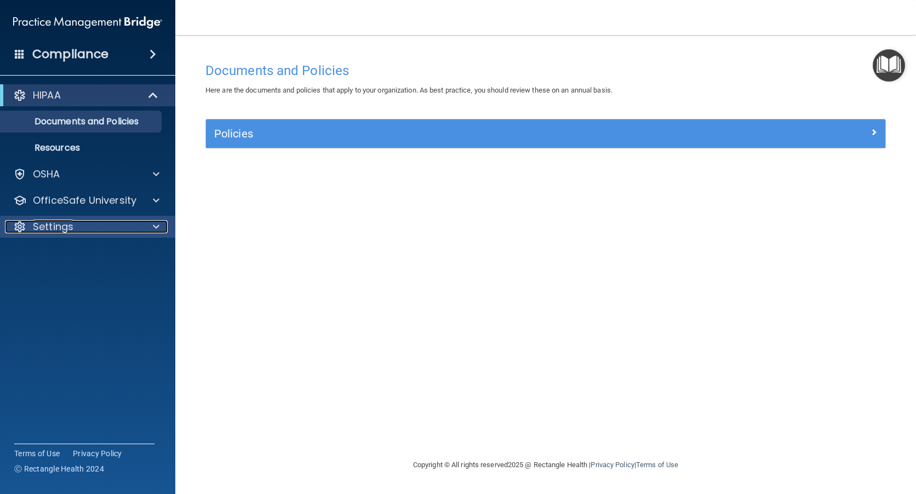
click at [55, 226] on p "Settings" at bounding box center [53, 226] width 41 height 13
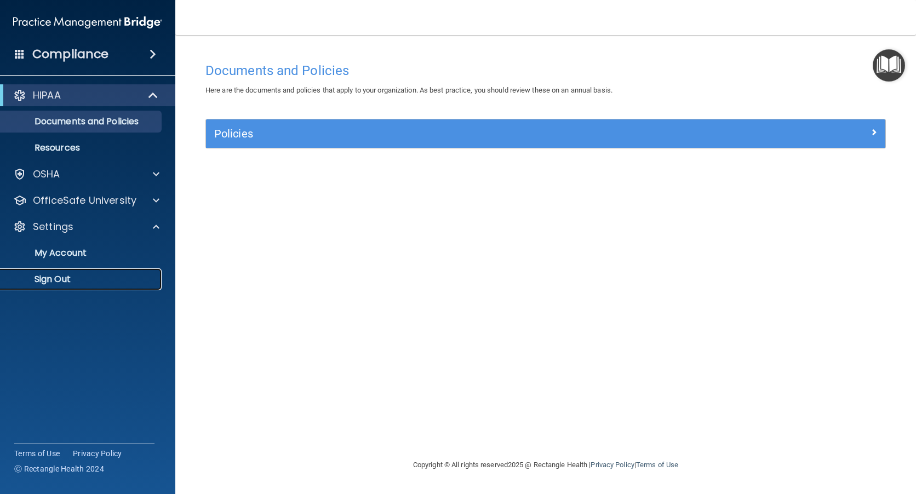
click at [58, 282] on p "Sign Out" at bounding box center [82, 279] width 150 height 11
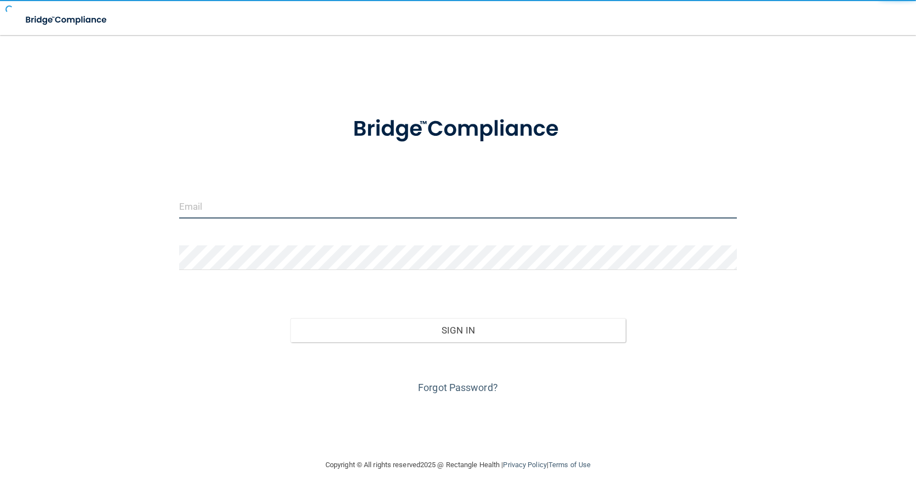
type input "[PERSON_NAME][EMAIL_ADDRESS][PERSON_NAME][DOMAIN_NAME]"
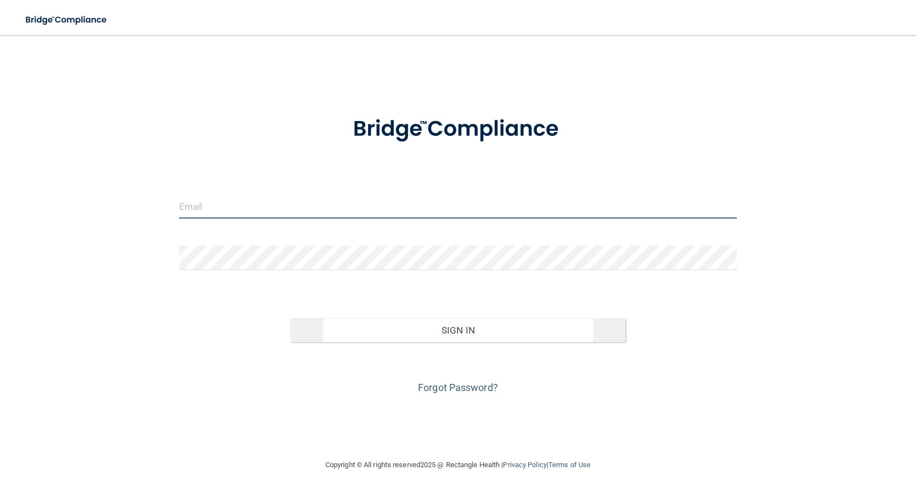
type input "[PERSON_NAME][EMAIL_ADDRESS][PERSON_NAME][DOMAIN_NAME]"
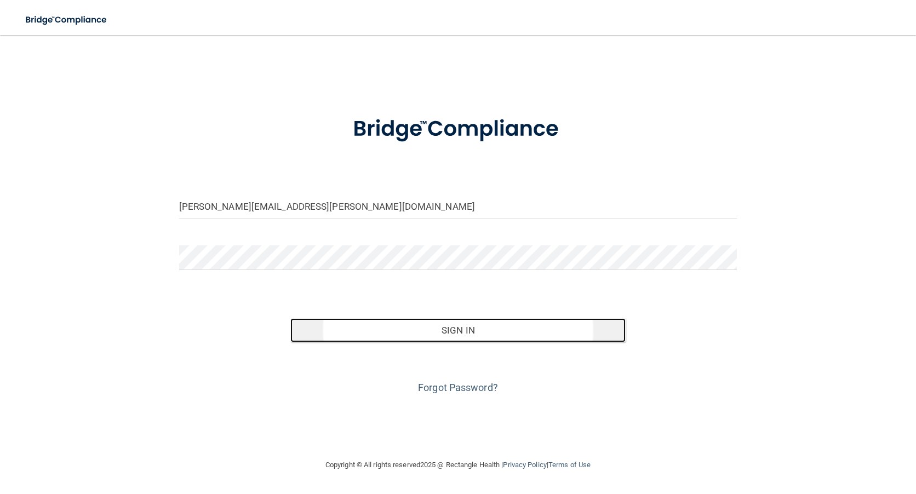
click at [431, 330] on button "Sign In" at bounding box center [457, 330] width 335 height 24
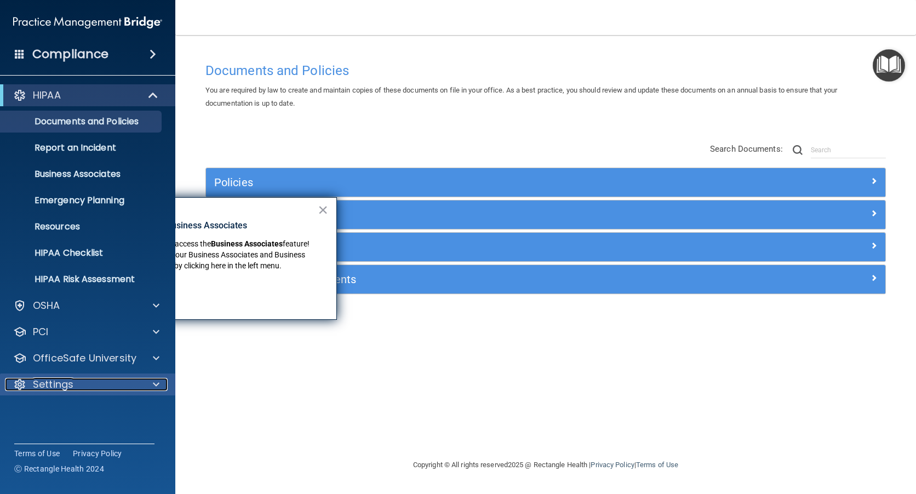
click at [41, 385] on p "Settings" at bounding box center [53, 384] width 41 height 13
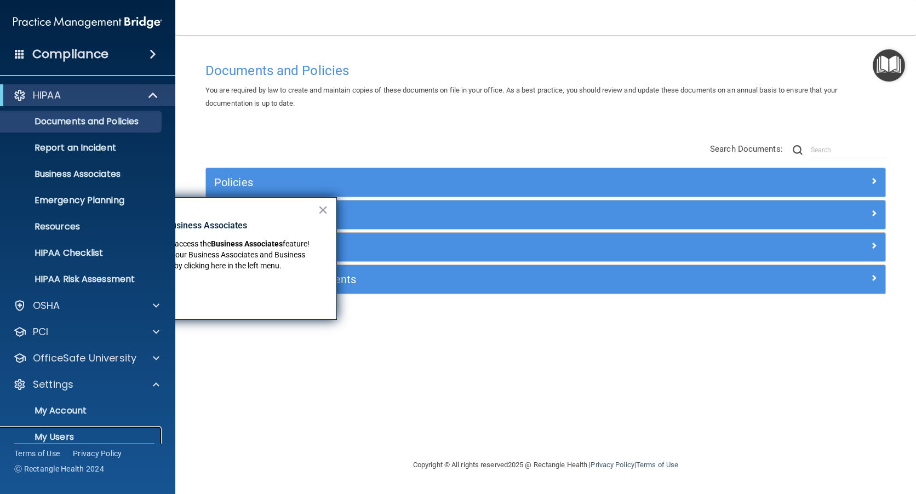
click at [54, 436] on p "My Users" at bounding box center [82, 437] width 150 height 11
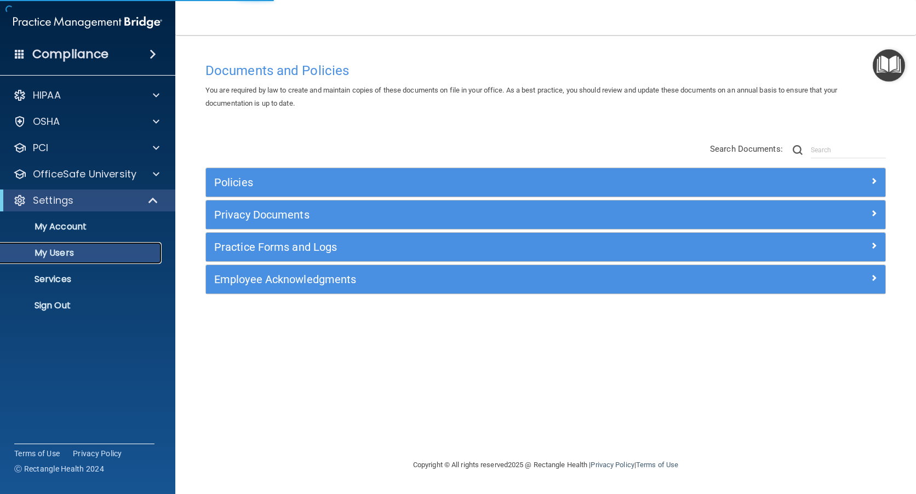
select select "20"
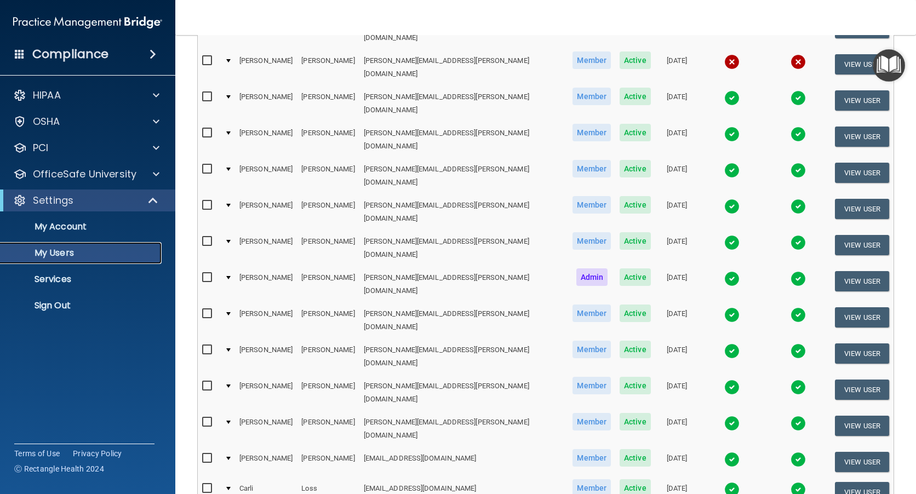
scroll to position [413, 0]
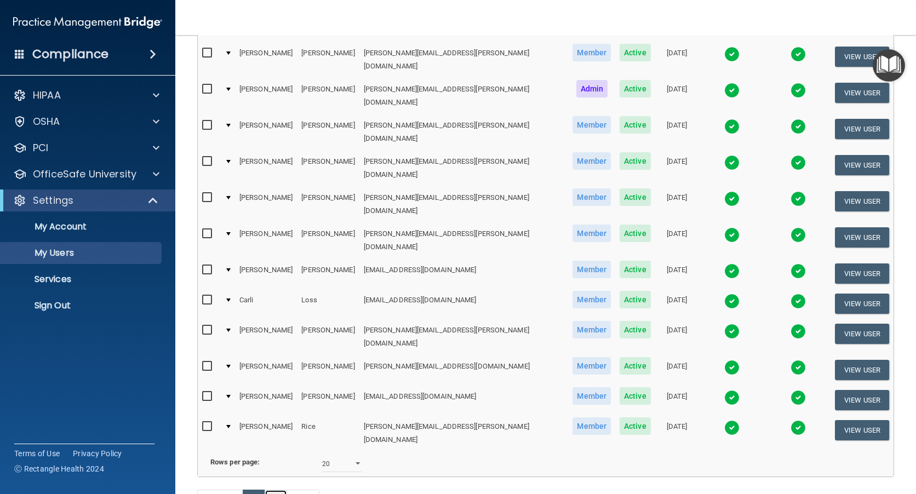
click at [281, 490] on link "2" at bounding box center [276, 500] width 22 height 21
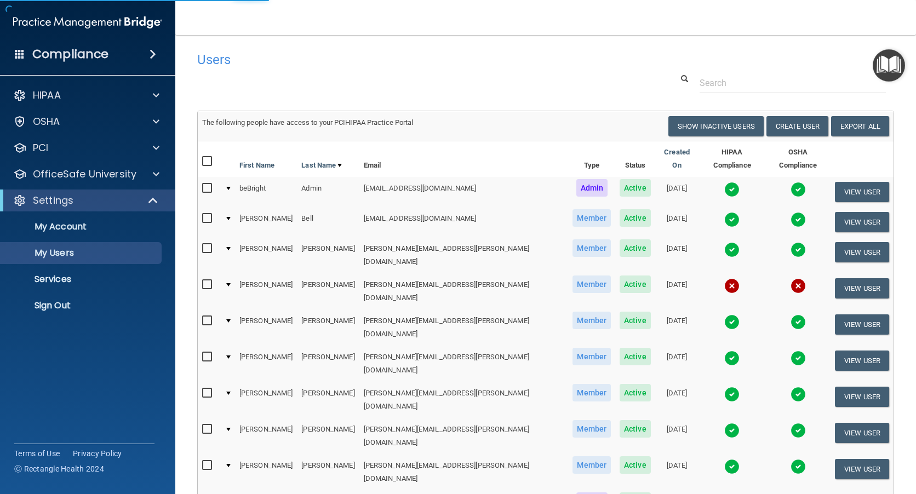
select select "20"
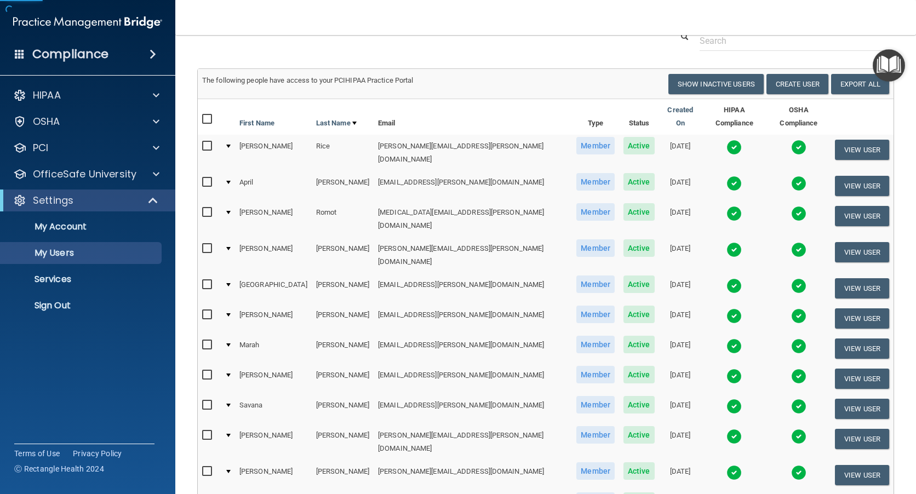
scroll to position [164, 0]
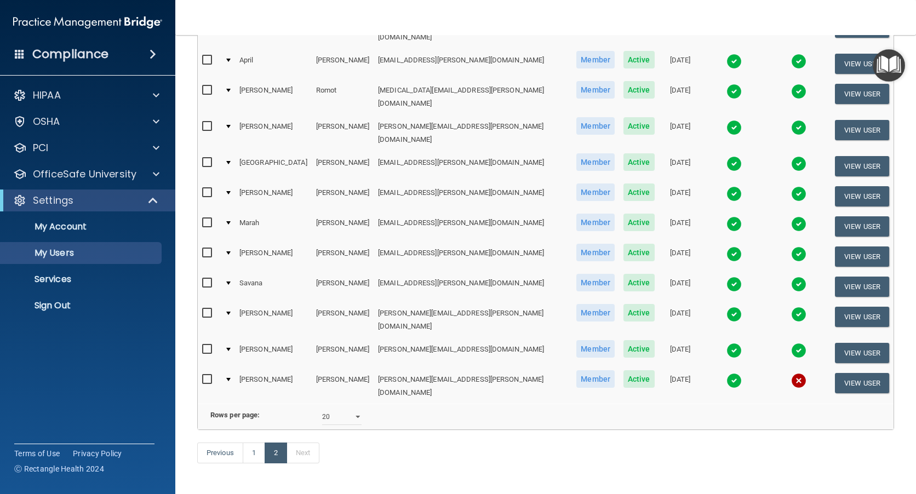
click at [726, 343] on img at bounding box center [733, 350] width 15 height 15
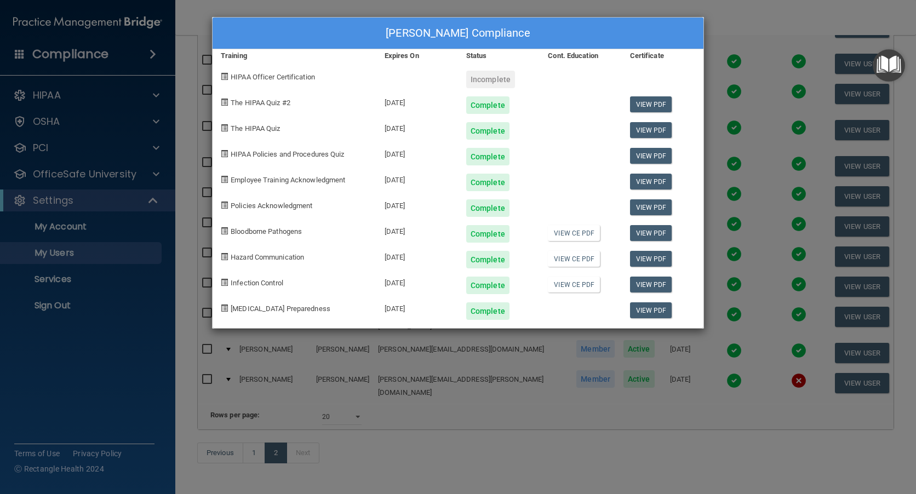
click at [741, 20] on div "Mikayla Velez's Compliance Training Expires On Status Cont. Education Certifica…" at bounding box center [458, 247] width 916 height 494
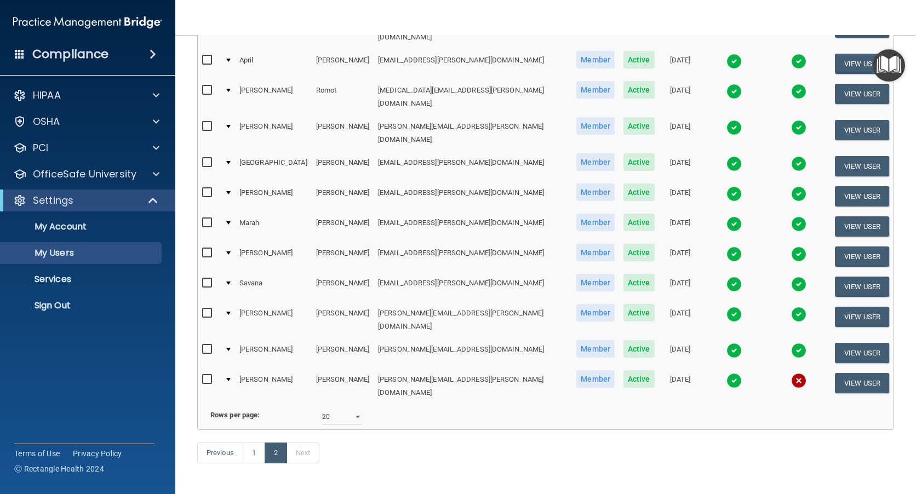
click at [726, 186] on img at bounding box center [733, 193] width 15 height 15
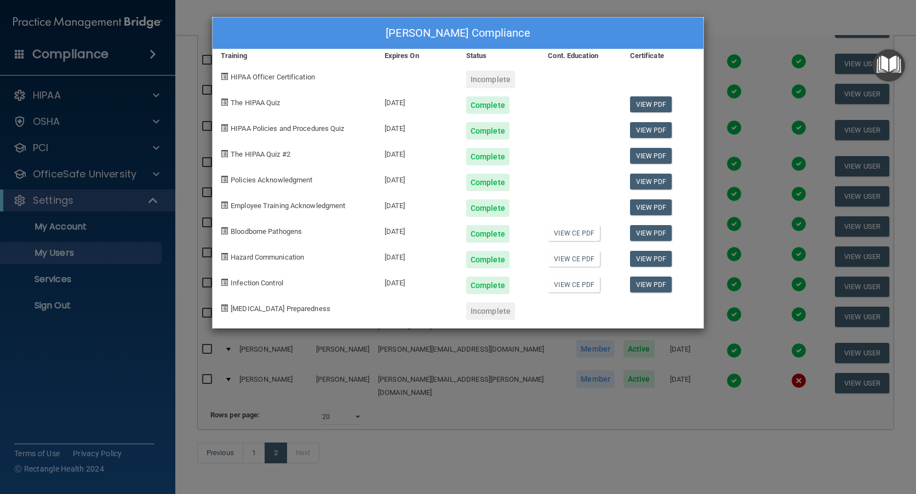
click at [731, 24] on div "Kara Smith's Compliance Training Expires On Status Cont. Education Certificate …" at bounding box center [458, 247] width 916 height 494
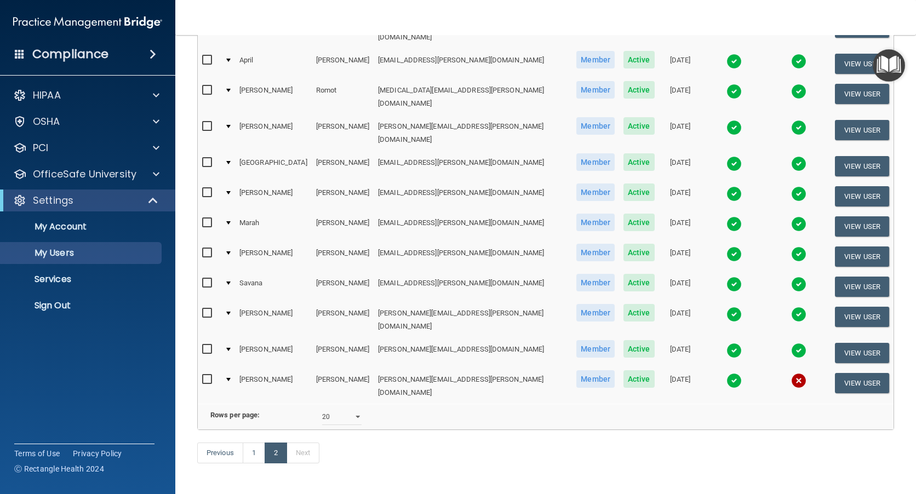
click at [726, 277] on img at bounding box center [733, 284] width 15 height 15
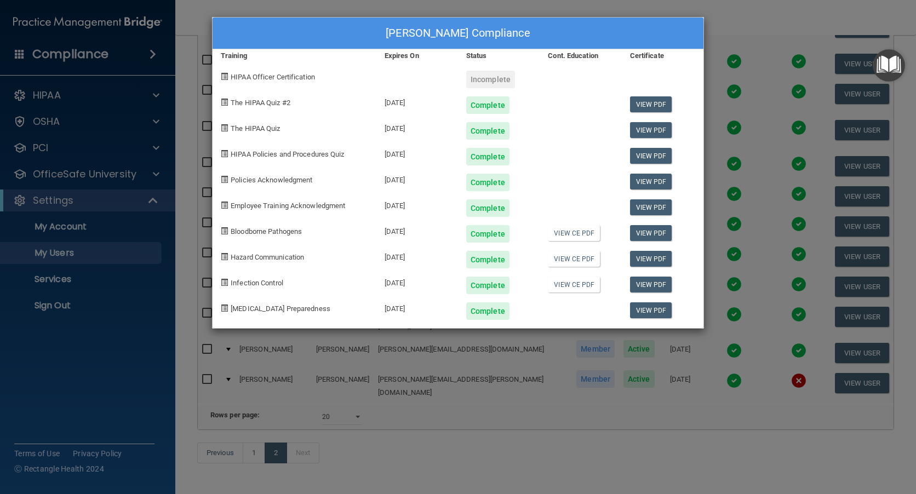
click at [700, 439] on div "Savana Thompson's Compliance Training Expires On Status Cont. Education Certifi…" at bounding box center [458, 247] width 916 height 494
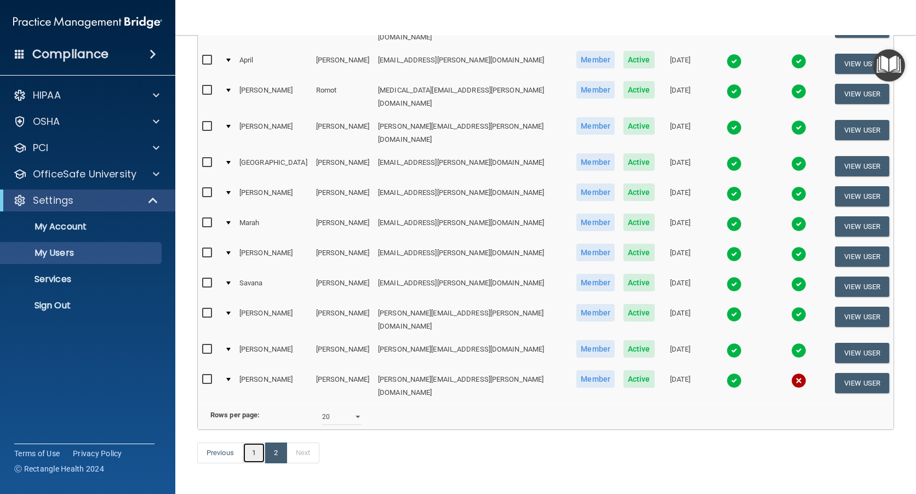
click at [256, 443] on link "1" at bounding box center [254, 453] width 22 height 21
select select "20"
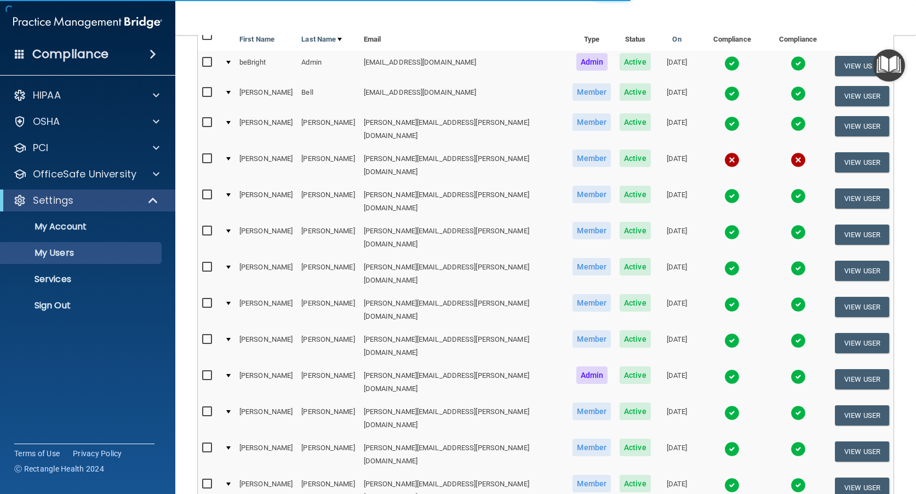
scroll to position [164, 0]
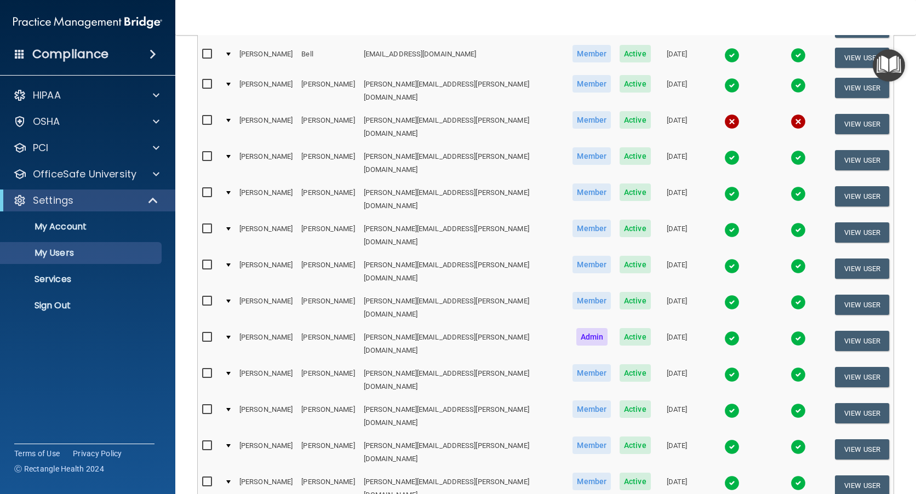
click at [724, 476] on img at bounding box center [731, 483] width 15 height 15
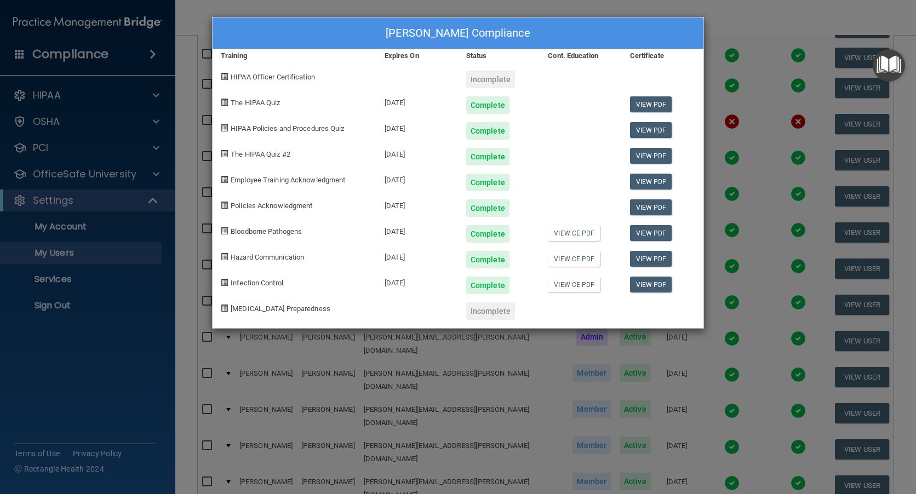
click at [730, 151] on div "Madeline Kennedy's Compliance Training Expires On Status Cont. Education Certif…" at bounding box center [458, 247] width 916 height 494
